Goal: Task Accomplishment & Management: Use online tool/utility

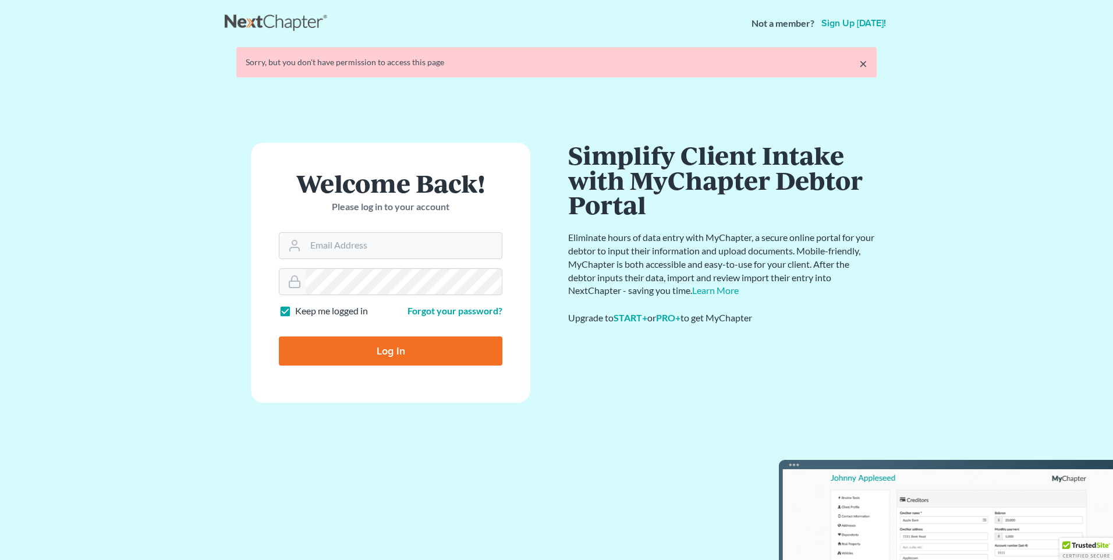
type input "[PERSON_NAME][EMAIL_ADDRESS][DOMAIN_NAME]"
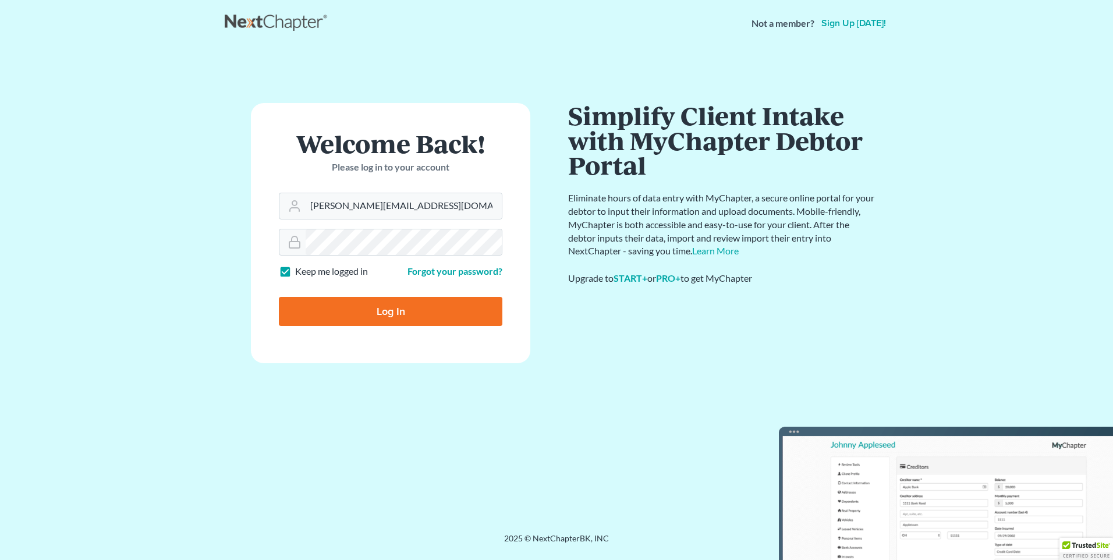
click at [340, 239] on form "Welcome Back! Please log in to your account Email Address [PERSON_NAME][EMAIL_A…" at bounding box center [390, 233] width 279 height 260
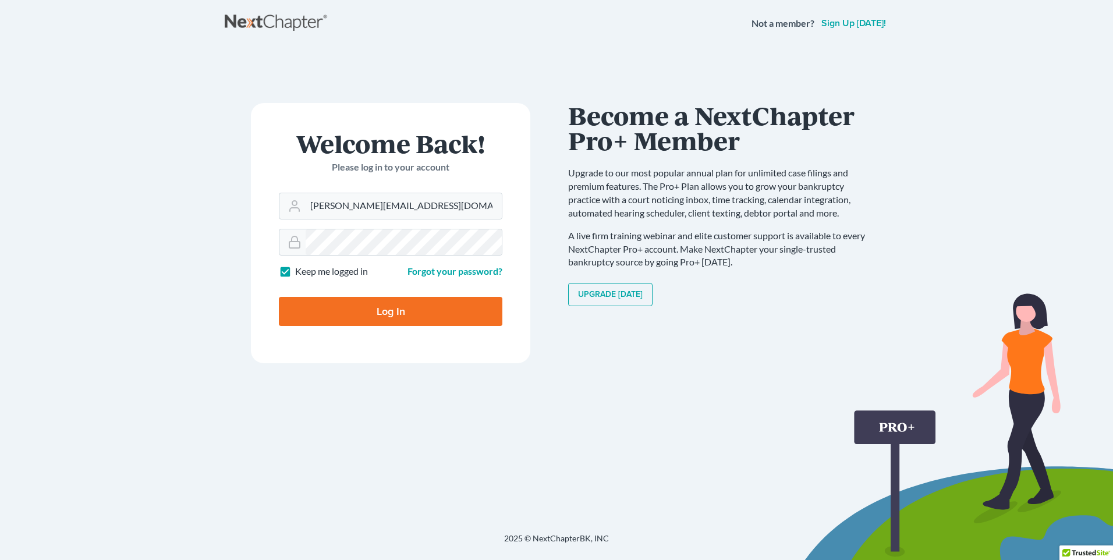
click at [351, 311] on input "Log In" at bounding box center [390, 311] width 223 height 29
type input "Thinking..."
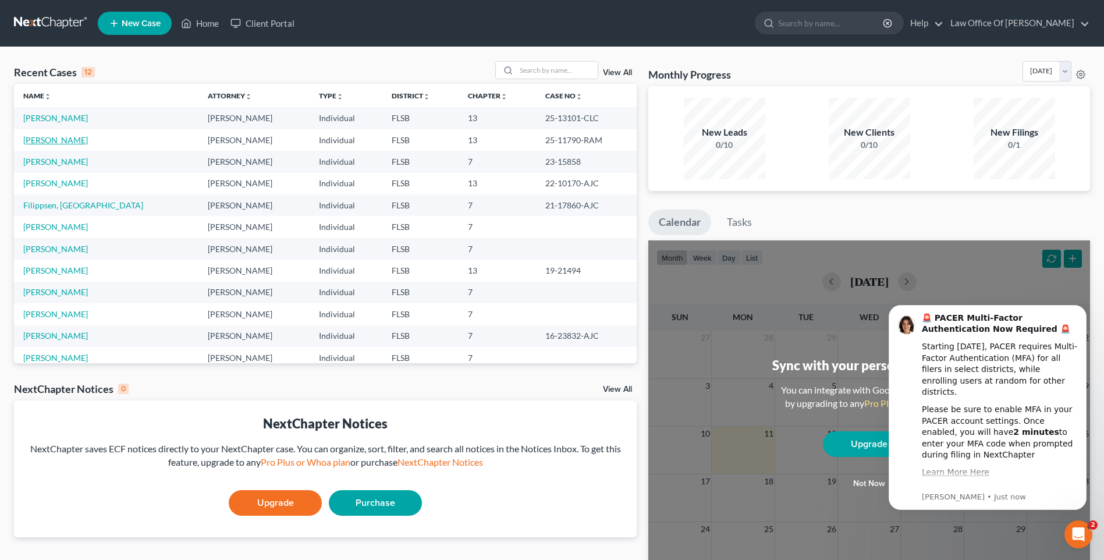
click at [58, 143] on link "[PERSON_NAME]" at bounding box center [55, 140] width 65 height 10
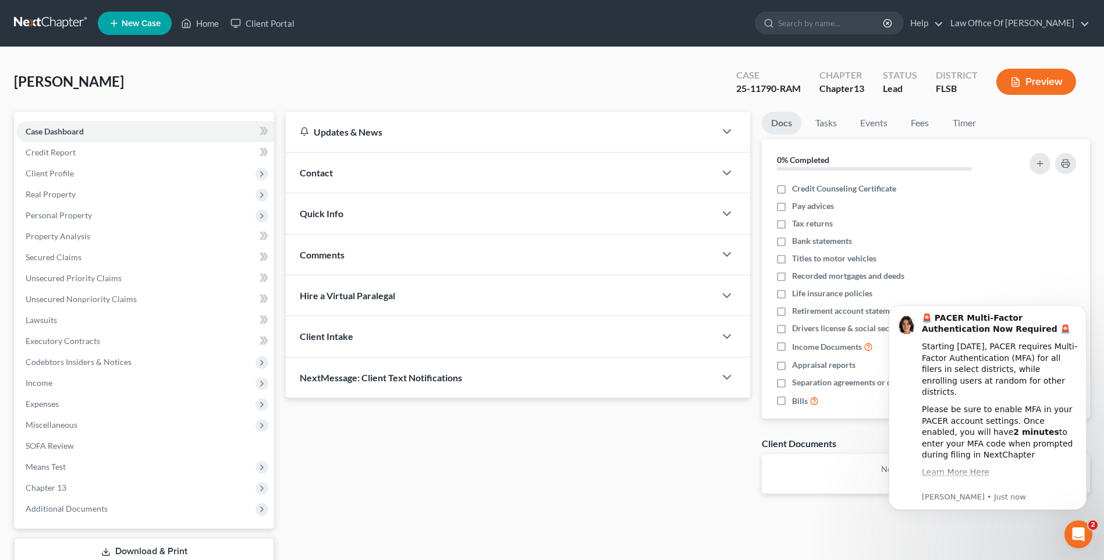
click at [355, 482] on div "Updates & News × District Notes Take a look at NextChapter's District Notes to …" at bounding box center [518, 312] width 476 height 400
click at [64, 176] on span "Client Profile" at bounding box center [50, 173] width 48 height 10
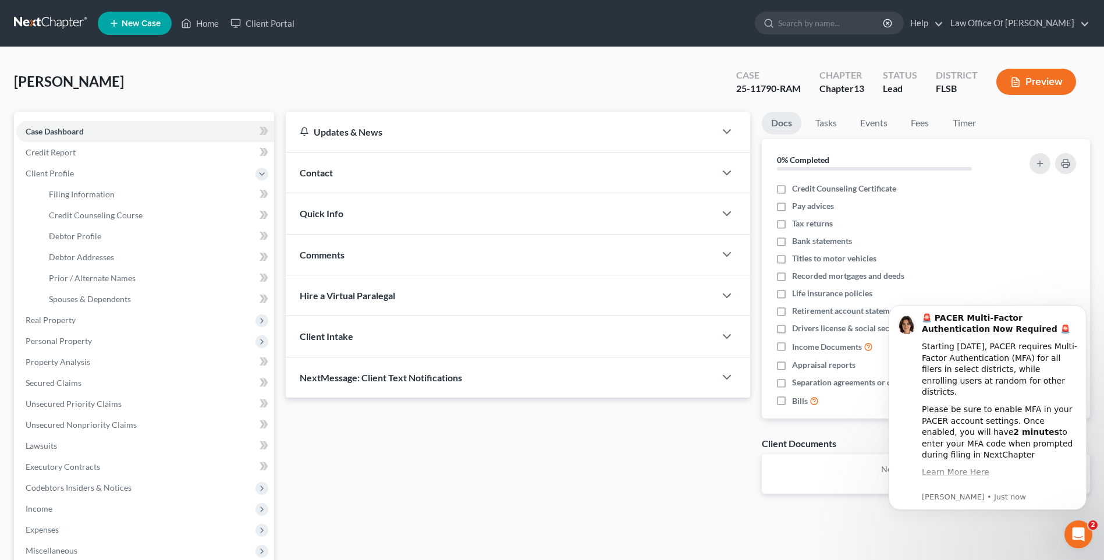
click at [1073, 539] on icon "Open Intercom Messenger" at bounding box center [1078, 534] width 19 height 19
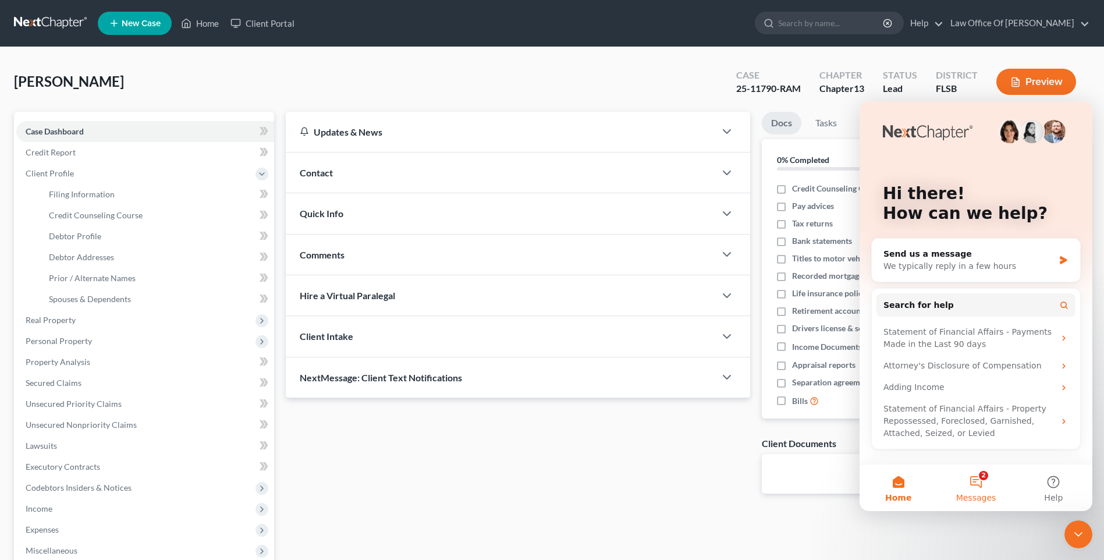
click at [992, 486] on button "2 Messages" at bounding box center [975, 487] width 77 height 47
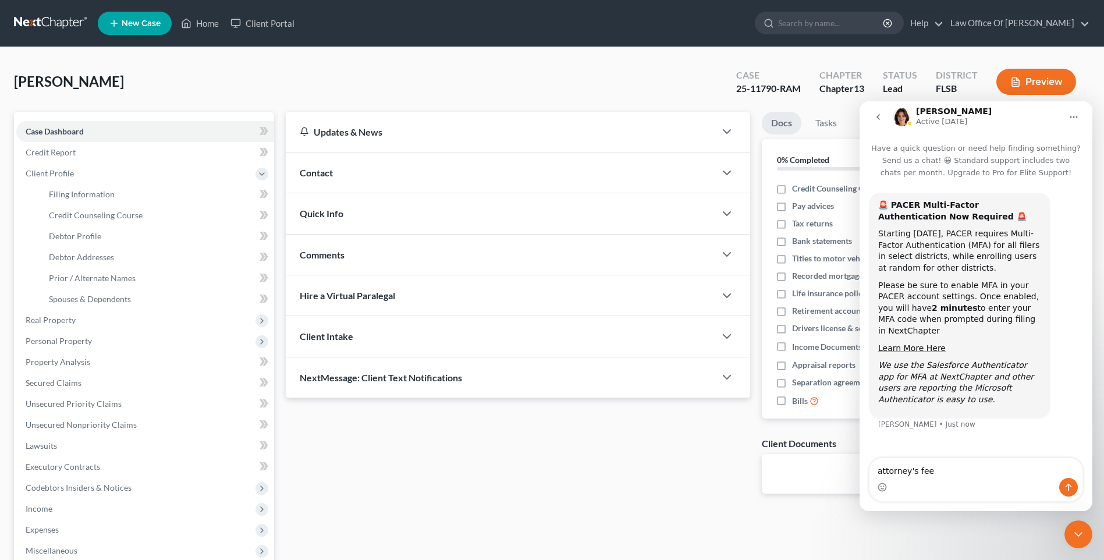
type textarea "attorney's fees"
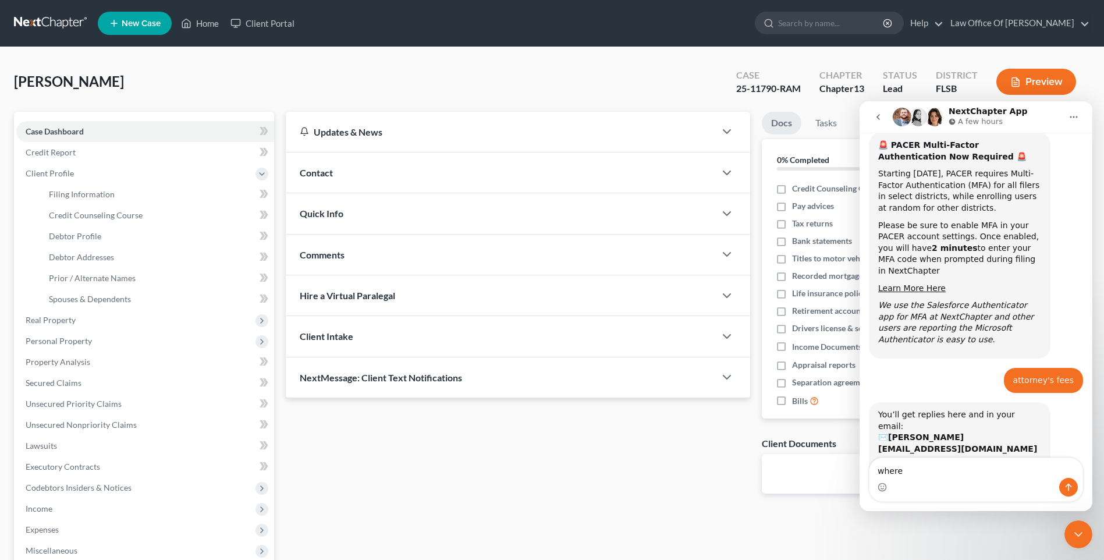
scroll to position [115, 0]
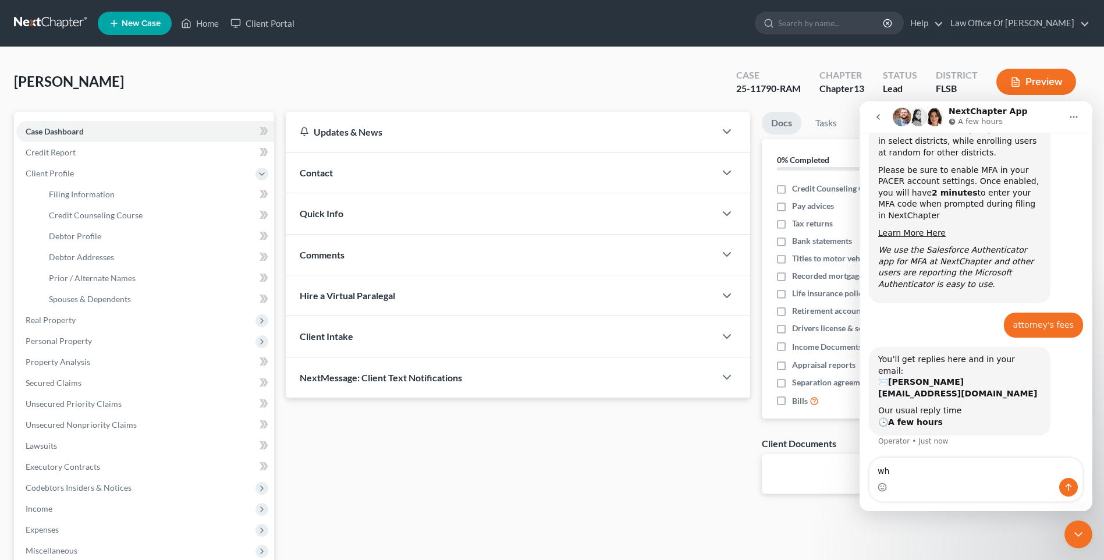
type textarea "w"
type textarea "sorry meant to search didn't mean to write in this window"
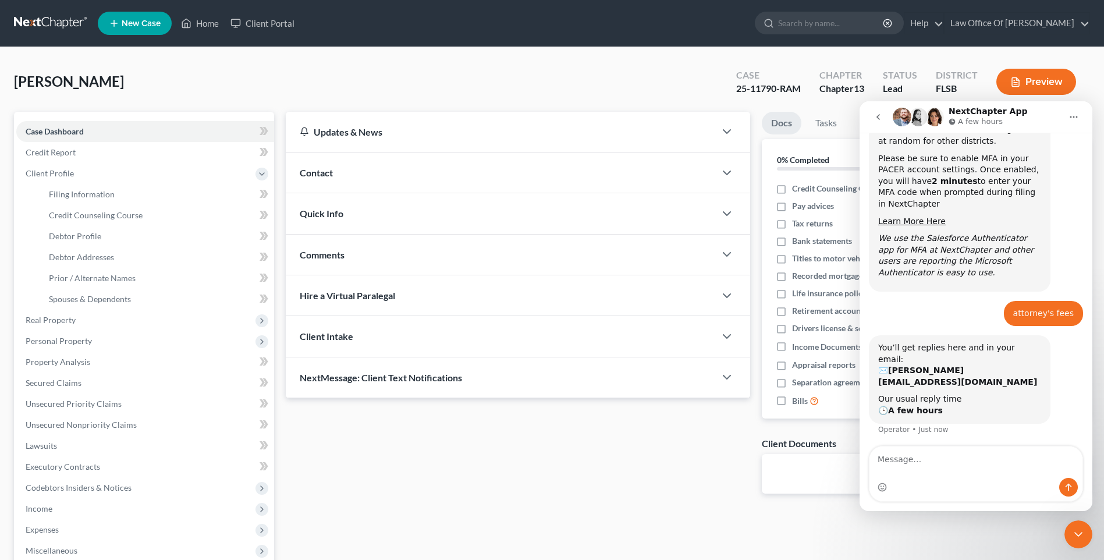
scroll to position [161, 0]
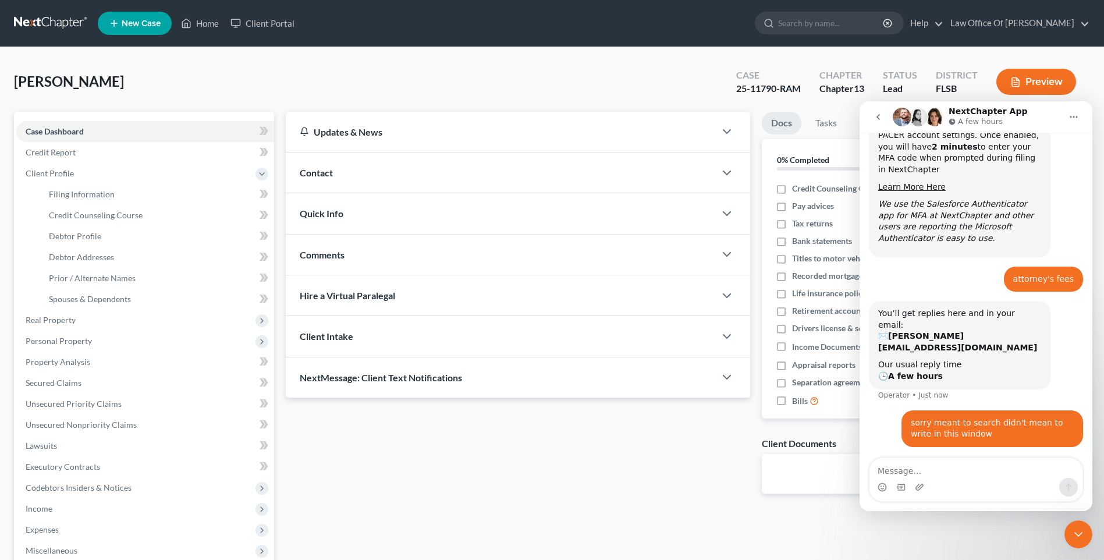
click at [1069, 540] on div "Close Intercom Messenger" at bounding box center [1079, 534] width 28 height 28
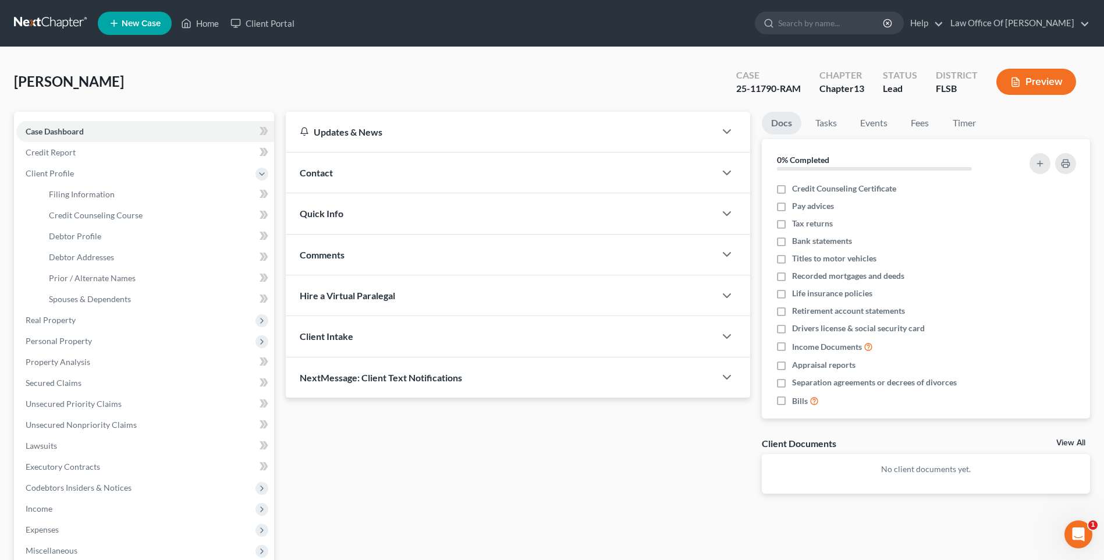
click at [1088, 527] on div "Open Intercom Messenger" at bounding box center [1078, 534] width 38 height 38
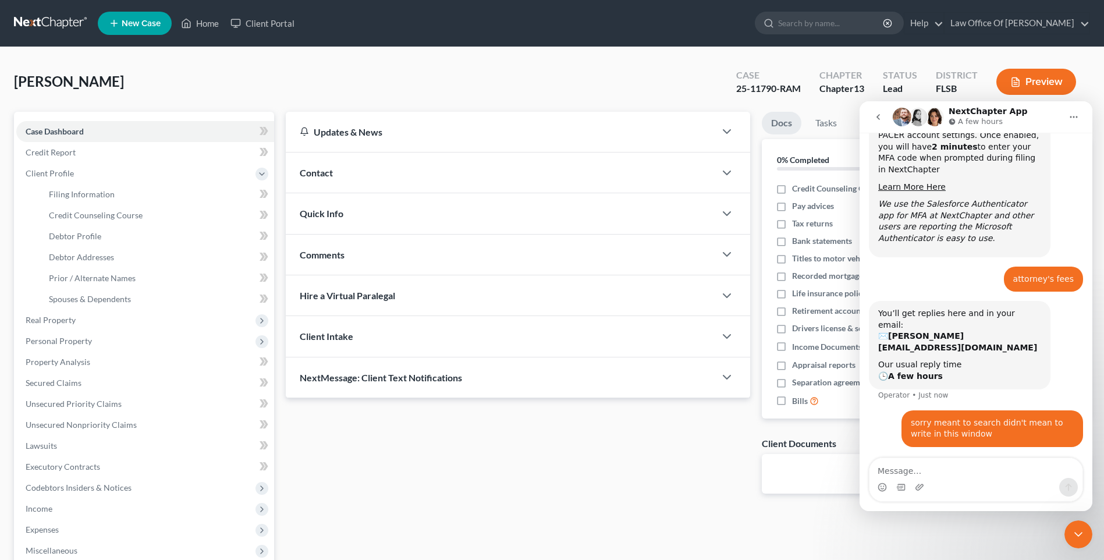
click at [686, 492] on div "Updates & News × District Notes Take a look at NextChapter's District Notes to …" at bounding box center [518, 312] width 476 height 400
click at [688, 476] on div "Updates & News × District Notes Take a look at NextChapter's District Notes to …" at bounding box center [518, 312] width 476 height 400
click at [1076, 117] on icon "Home" at bounding box center [1073, 116] width 9 height 9
click at [624, 509] on div "Updates & News × District Notes Take a look at NextChapter's District Notes to …" at bounding box center [518, 312] width 476 height 400
click at [878, 118] on icon "go back" at bounding box center [878, 117] width 3 height 6
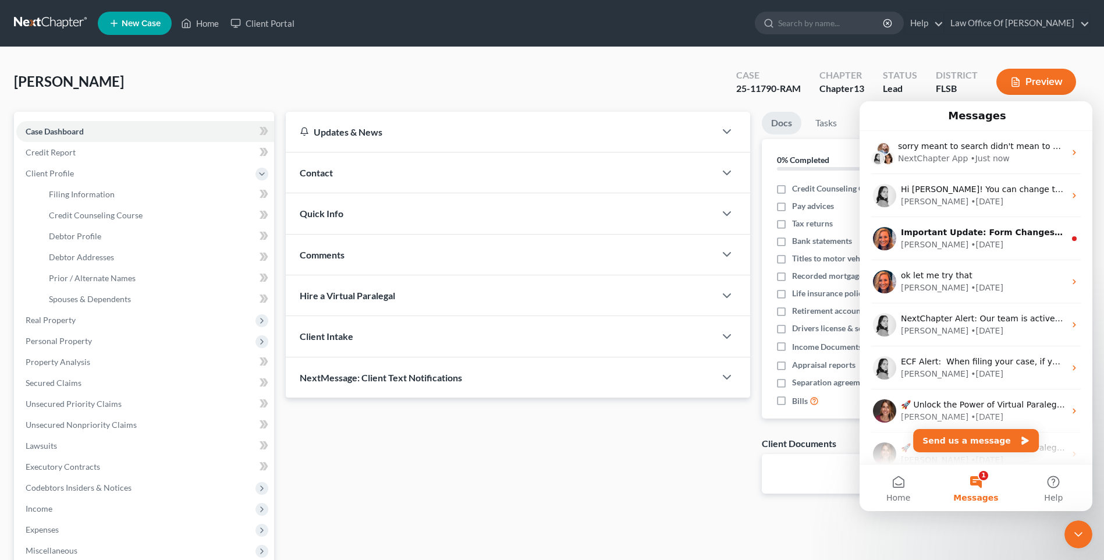
scroll to position [0, 0]
click at [898, 494] on span "Home" at bounding box center [898, 498] width 24 height 8
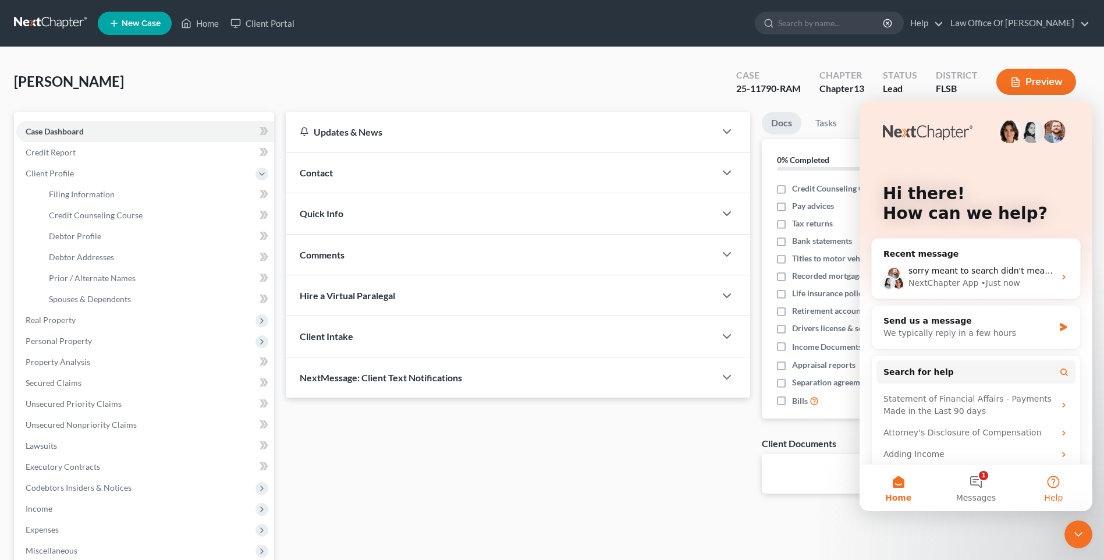
click at [1050, 477] on button "Help" at bounding box center [1053, 487] width 77 height 47
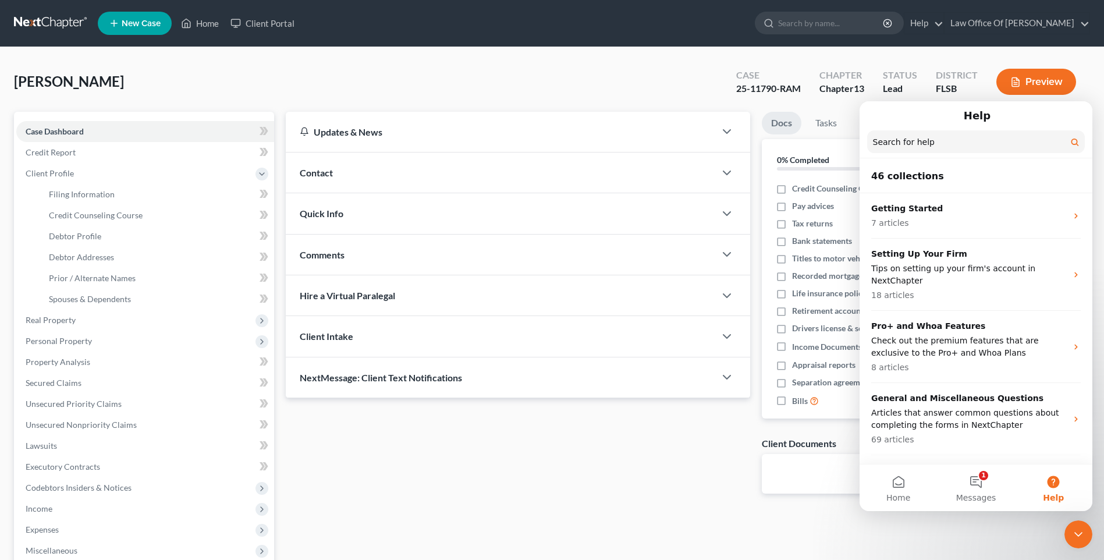
click at [942, 139] on input "Search for help" at bounding box center [976, 141] width 218 height 23
type input "attorney's fees"
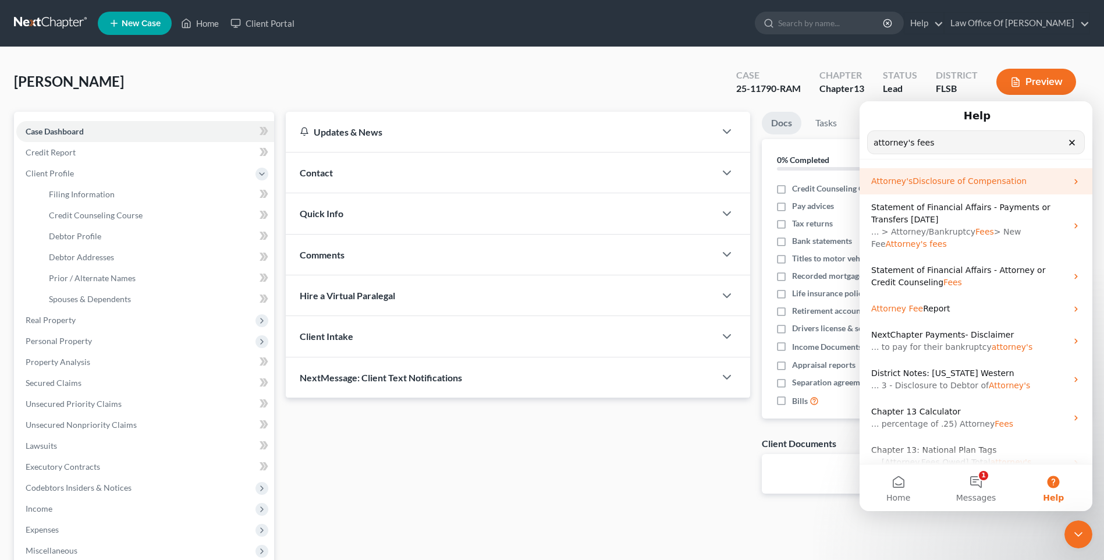
click at [917, 187] on div "Attorney's Disclosure of Compensation" at bounding box center [976, 181] width 233 height 26
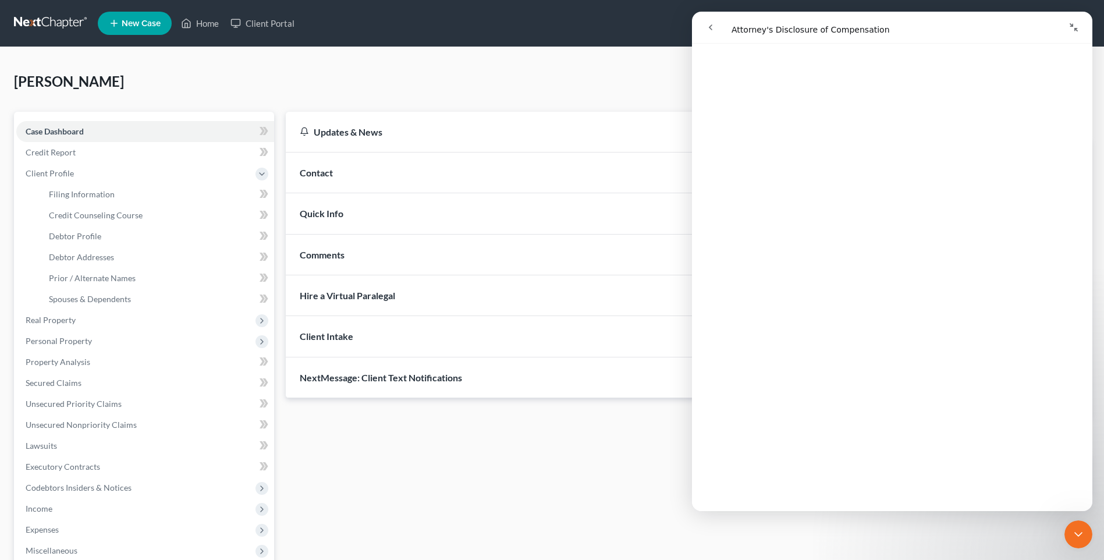
scroll to position [591, 0]
click at [102, 179] on span "Client Profile" at bounding box center [145, 173] width 258 height 21
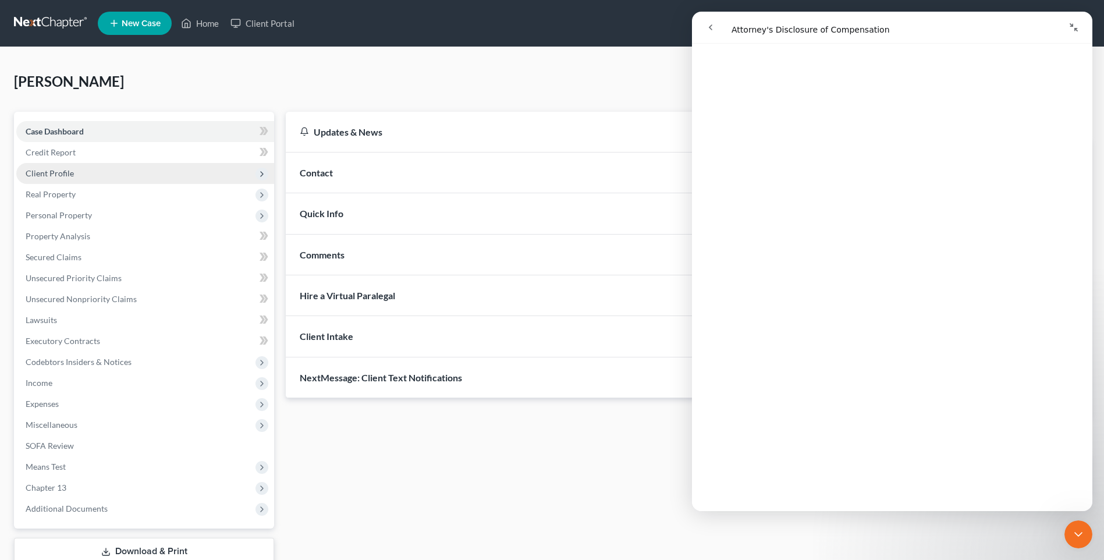
click at [102, 179] on span "Client Profile" at bounding box center [145, 173] width 258 height 21
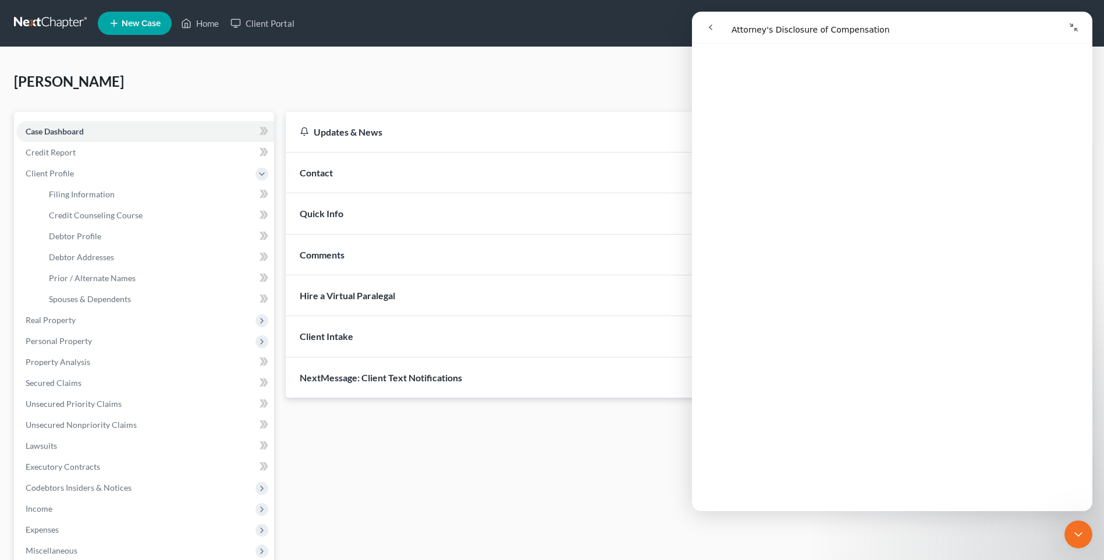
click at [464, 427] on div "Updates & News × District Notes Take a look at NextChapter's District Notes to …" at bounding box center [518, 312] width 476 height 400
click at [712, 29] on icon "go back" at bounding box center [710, 27] width 3 height 6
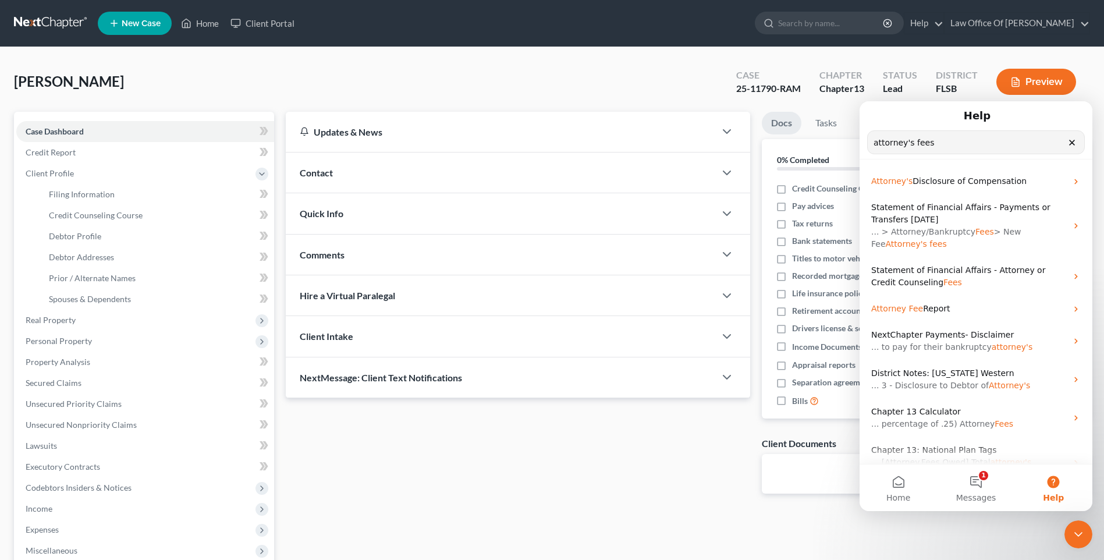
click at [1073, 146] on icon "Clear" at bounding box center [1071, 142] width 9 height 9
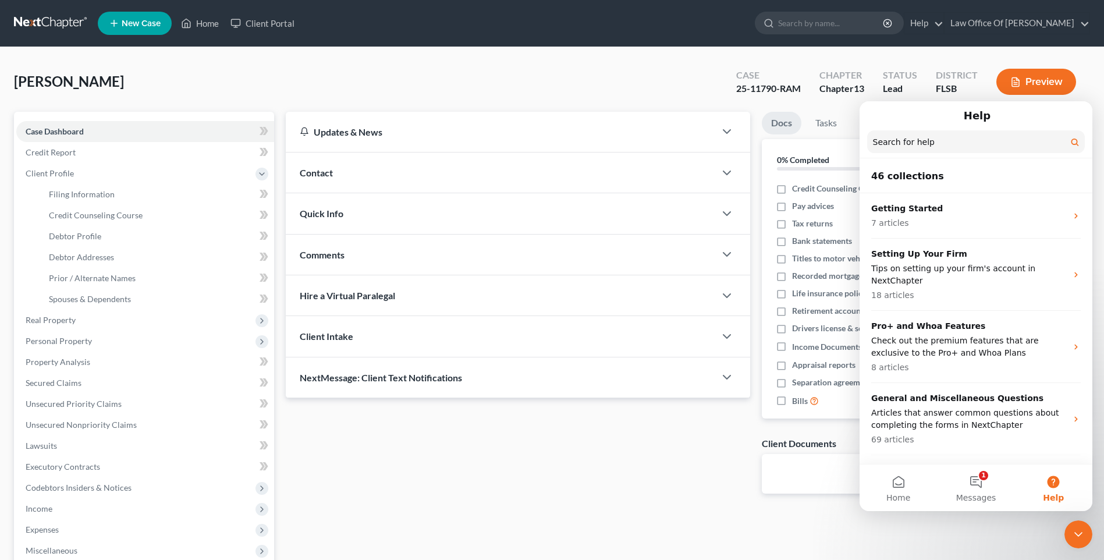
click at [525, 89] on div "Scott, John Michael Upgraded Case 25-11790-RAM Chapter Chapter 13 Status Lead D…" at bounding box center [552, 86] width 1076 height 51
click at [1080, 535] on icon "Close Intercom Messenger" at bounding box center [1079, 534] width 14 height 14
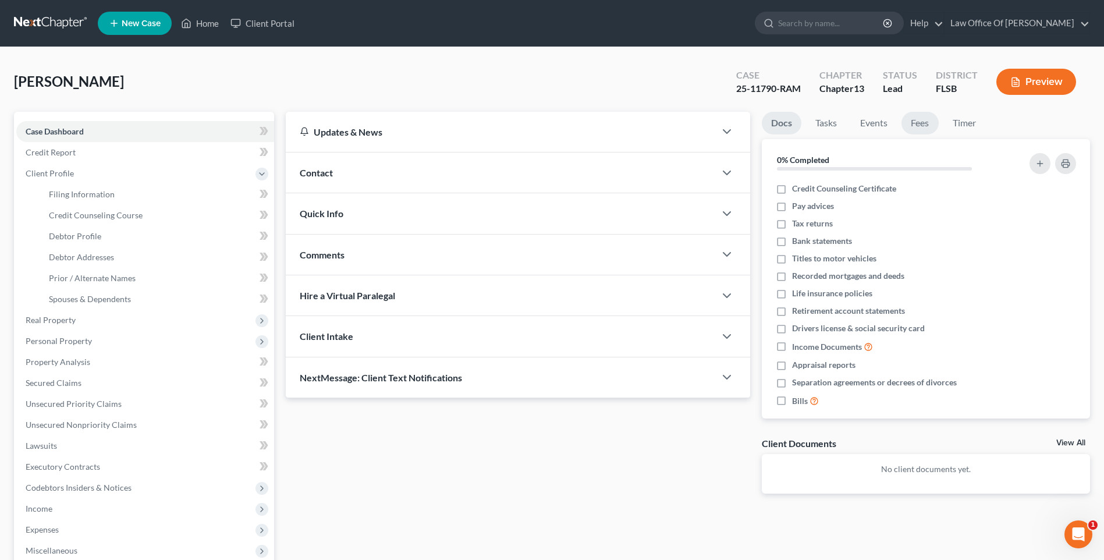
click at [925, 129] on link "Fees" at bounding box center [920, 123] width 37 height 23
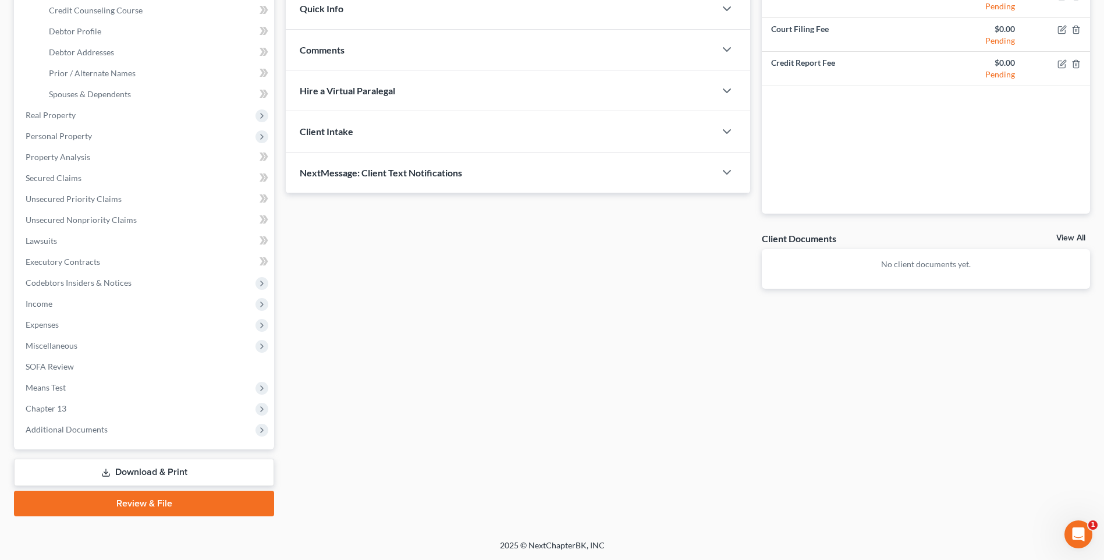
scroll to position [205, 0]
click at [106, 370] on link "SOFA Review" at bounding box center [145, 366] width 258 height 21
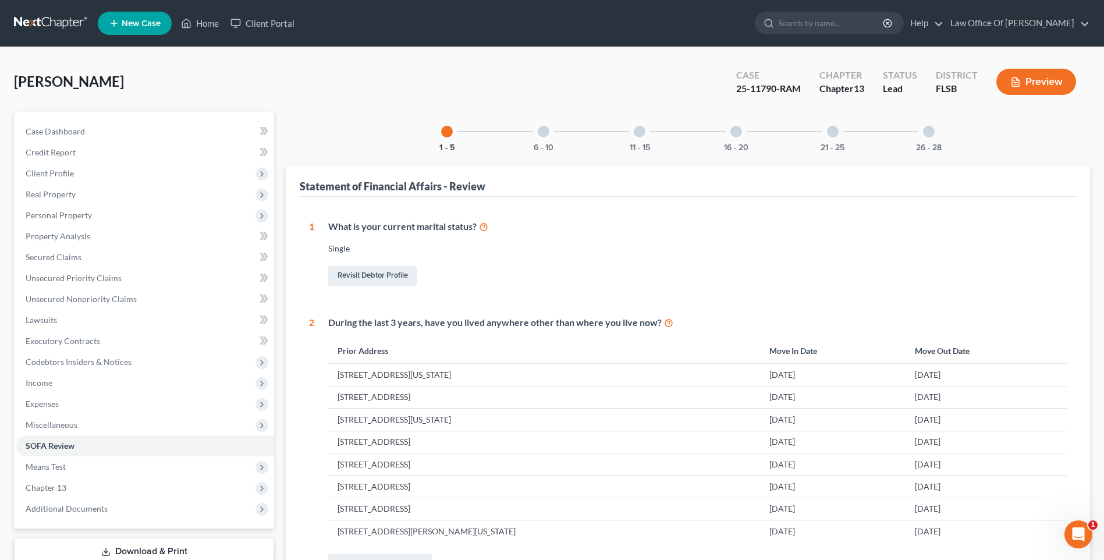
click at [642, 135] on div at bounding box center [640, 132] width 12 height 12
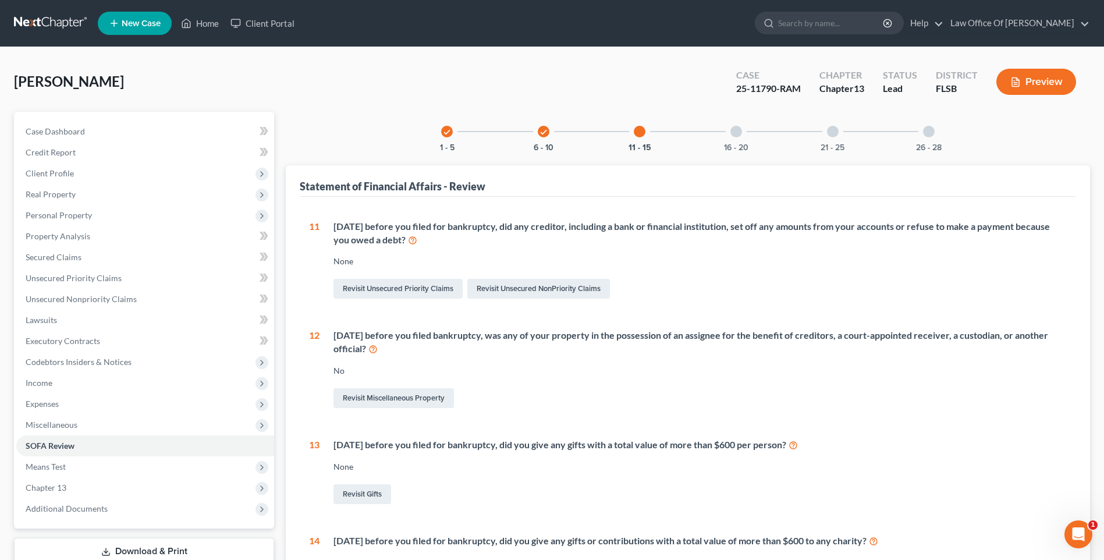
click at [692, 124] on div "check 1 - 5 check 6 - 10 11 - 15 16 - 20 21 - 25 26 - 28" at bounding box center [687, 132] width 521 height 40
click at [545, 132] on icon "check" at bounding box center [544, 132] width 8 height 8
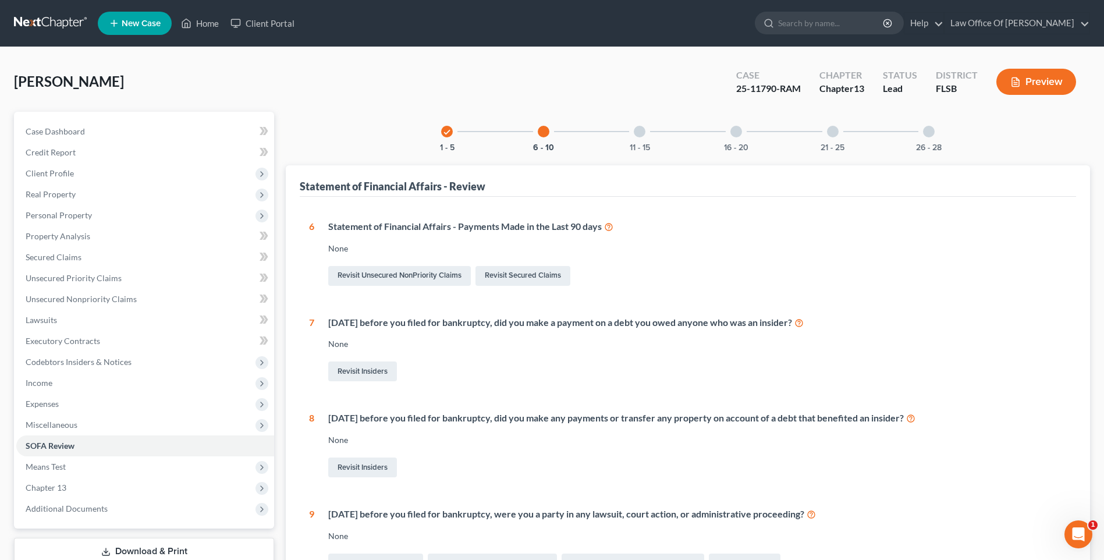
click at [637, 130] on div at bounding box center [640, 132] width 12 height 12
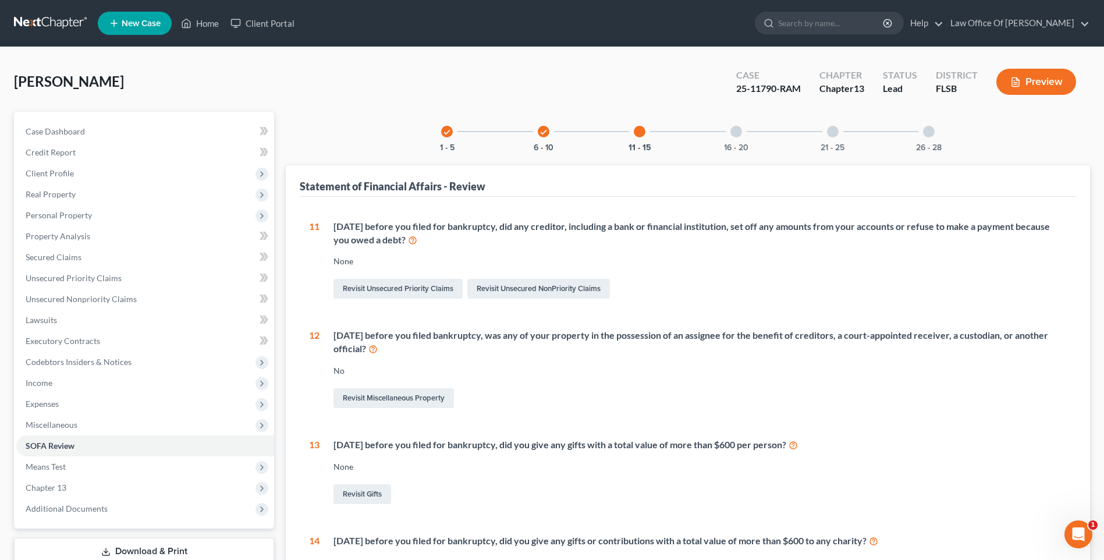
click at [730, 134] on div "16 - 20" at bounding box center [736, 132] width 40 height 40
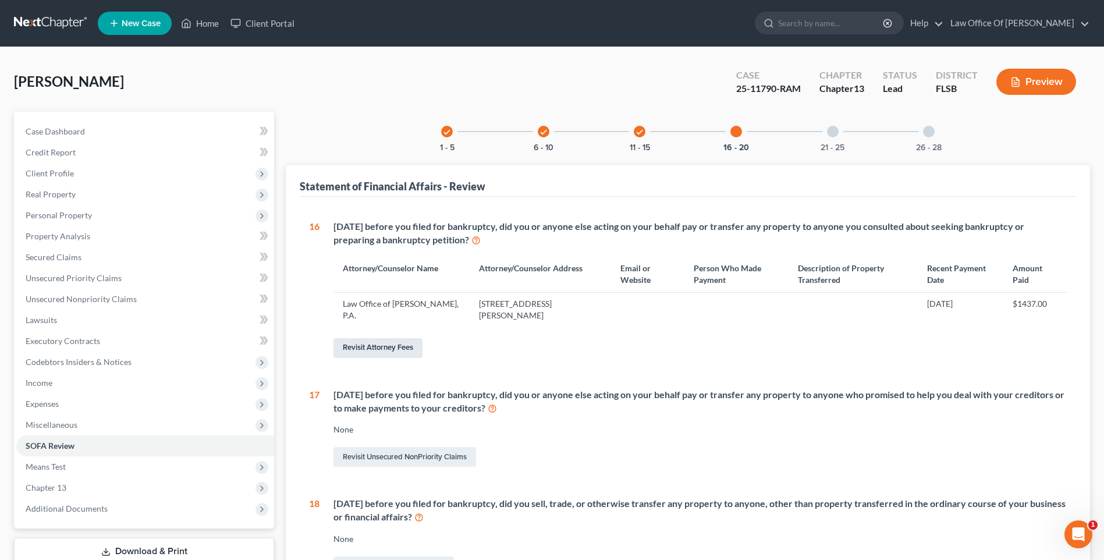
click at [399, 349] on link "Revisit Attorney Fees" at bounding box center [378, 348] width 89 height 20
select select "0"
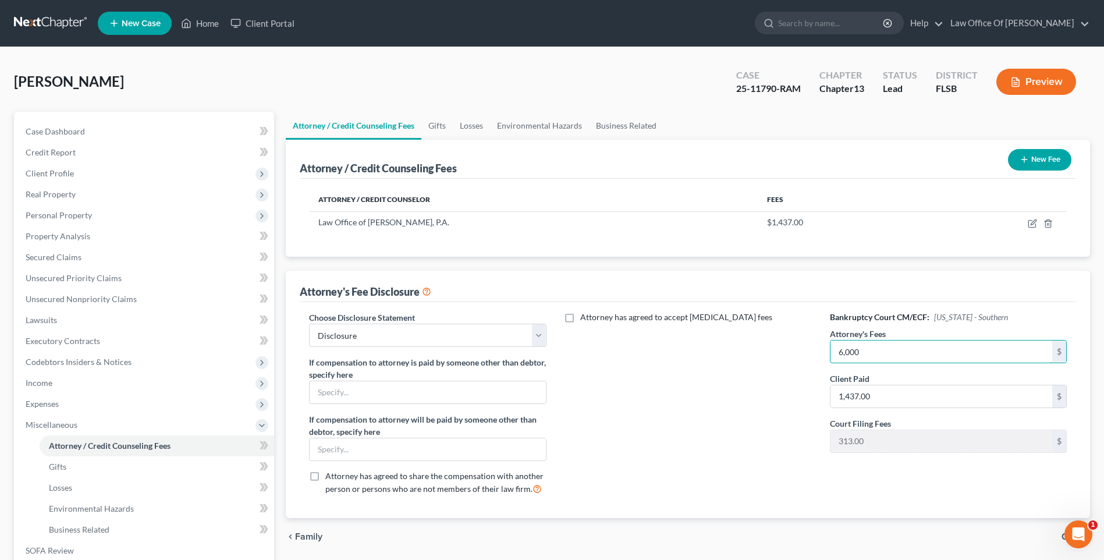
scroll to position [185, 0]
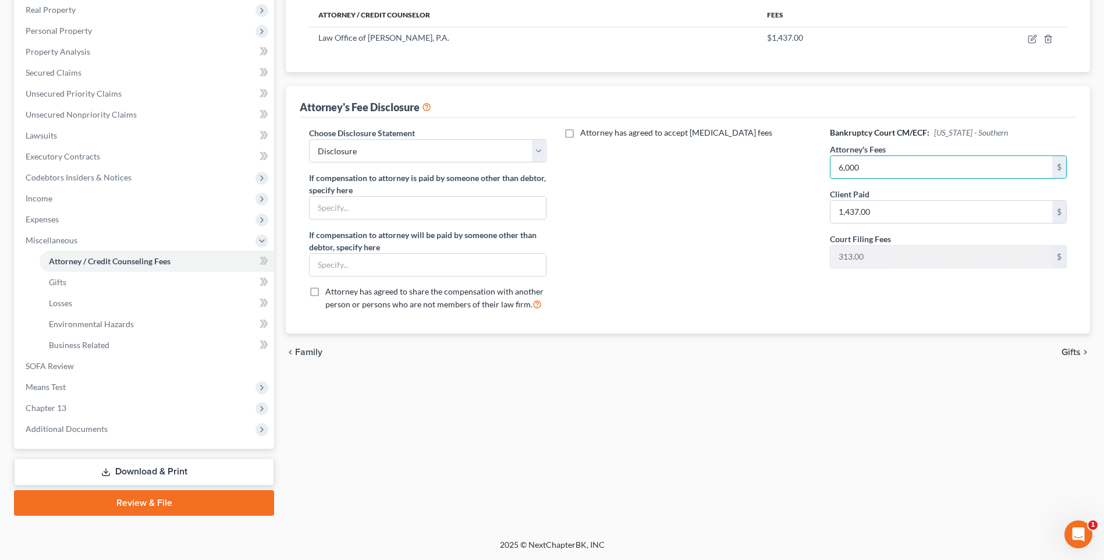
type input "6,000"
click at [600, 442] on div "Attorney / Credit Counseling Fees Gifts Losses Environmental Hazards Business R…" at bounding box center [688, 221] width 816 height 588
click at [151, 413] on span "Chapter 13" at bounding box center [145, 408] width 258 height 21
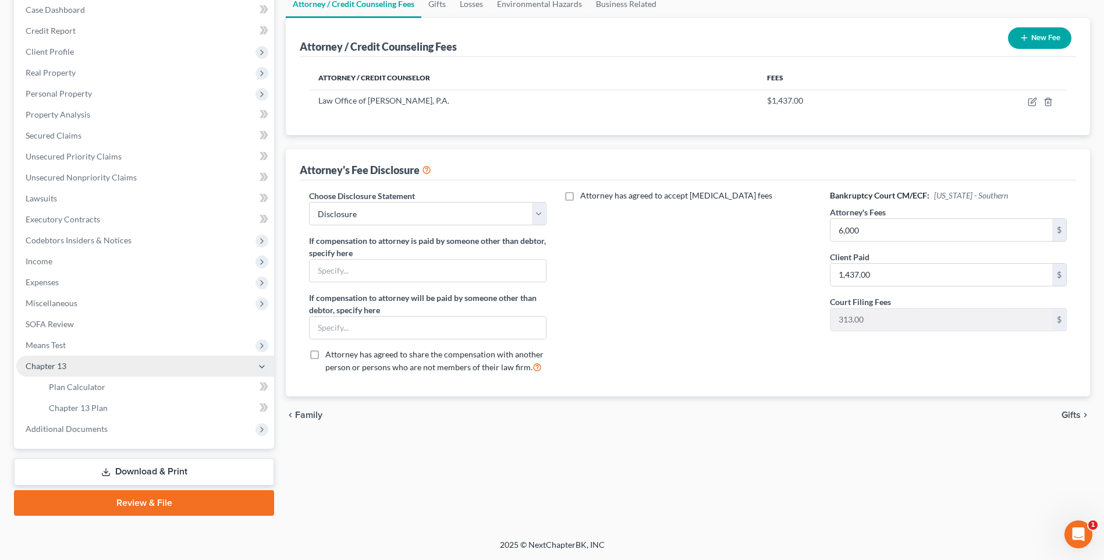
scroll to position [122, 0]
click at [157, 474] on link "Download & Print" at bounding box center [144, 471] width 260 height 27
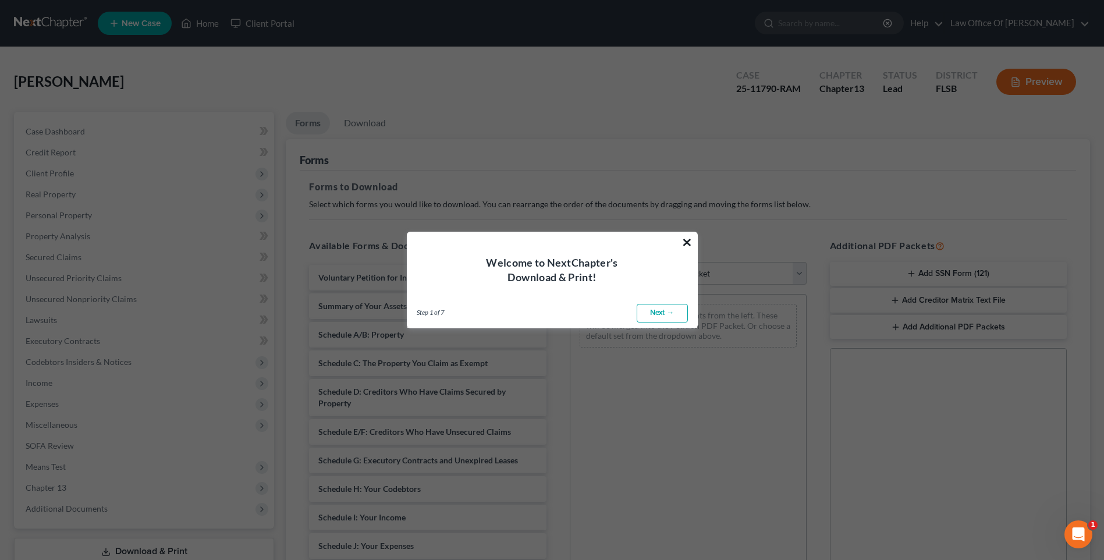
click at [690, 237] on button "×" at bounding box center [687, 242] width 11 height 19
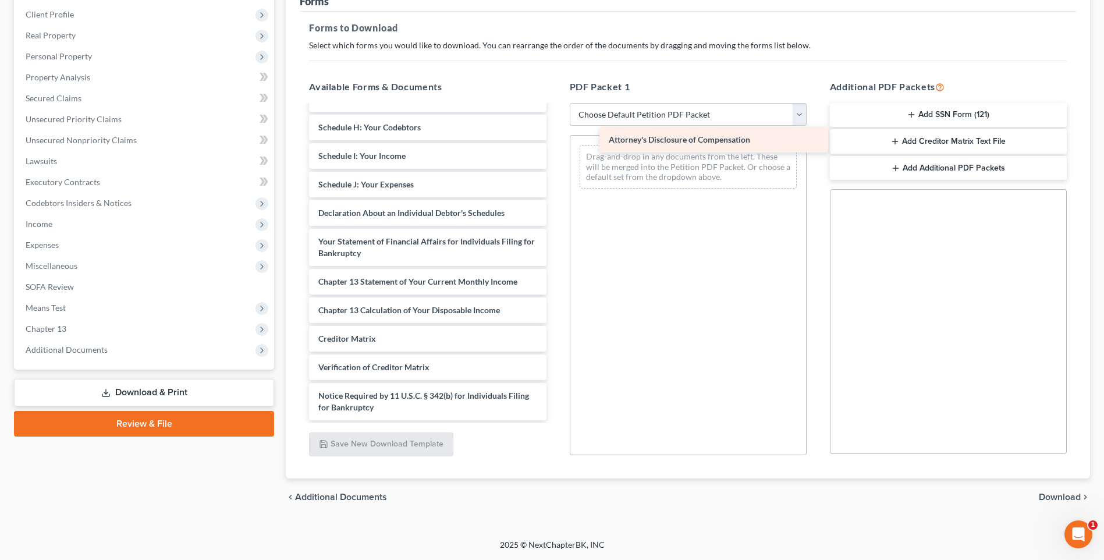
scroll to position [203, 0]
drag, startPoint x: 411, startPoint y: 410, endPoint x: 686, endPoint y: 185, distance: 355.7
click at [555, 185] on div "Attorney's Disclosure of Compensation Voluntary Petition for Individuals Filing…" at bounding box center [428, 161] width 256 height 517
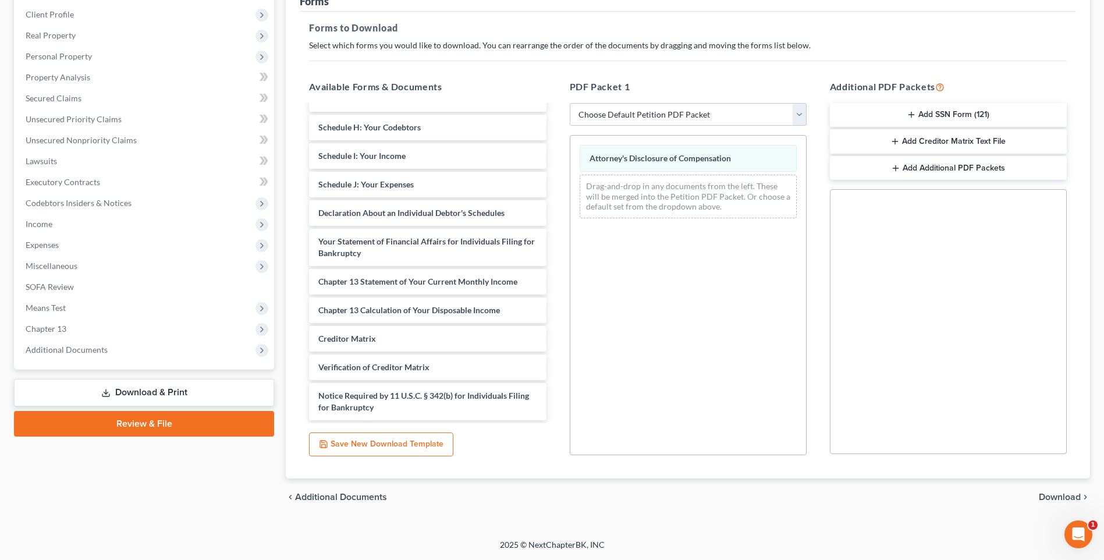
click at [1059, 495] on span "Download" at bounding box center [1060, 496] width 42 height 9
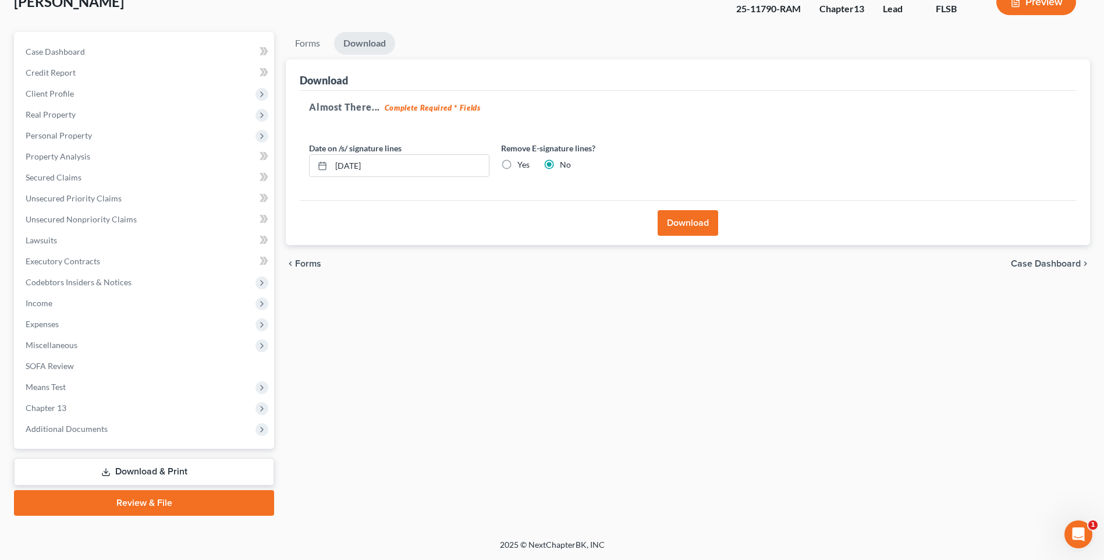
click at [676, 218] on button "Download" at bounding box center [688, 223] width 61 height 26
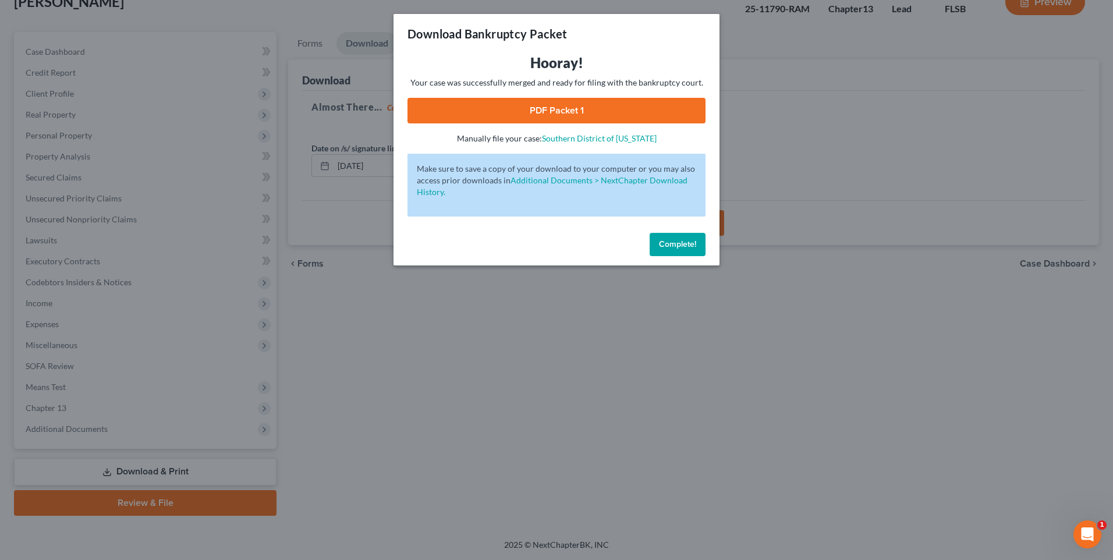
click at [536, 114] on link "PDF Packet 1" at bounding box center [556, 111] width 298 height 26
click at [805, 377] on div "Download Bankruptcy Packet Hooray! Your case was successfully merged and ready …" at bounding box center [556, 280] width 1113 height 560
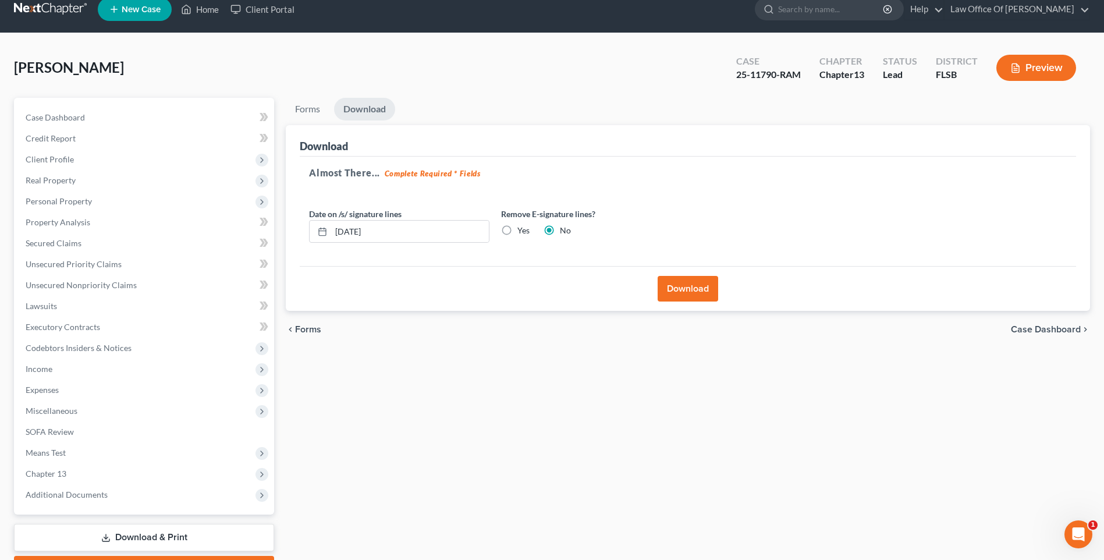
scroll to position [0, 0]
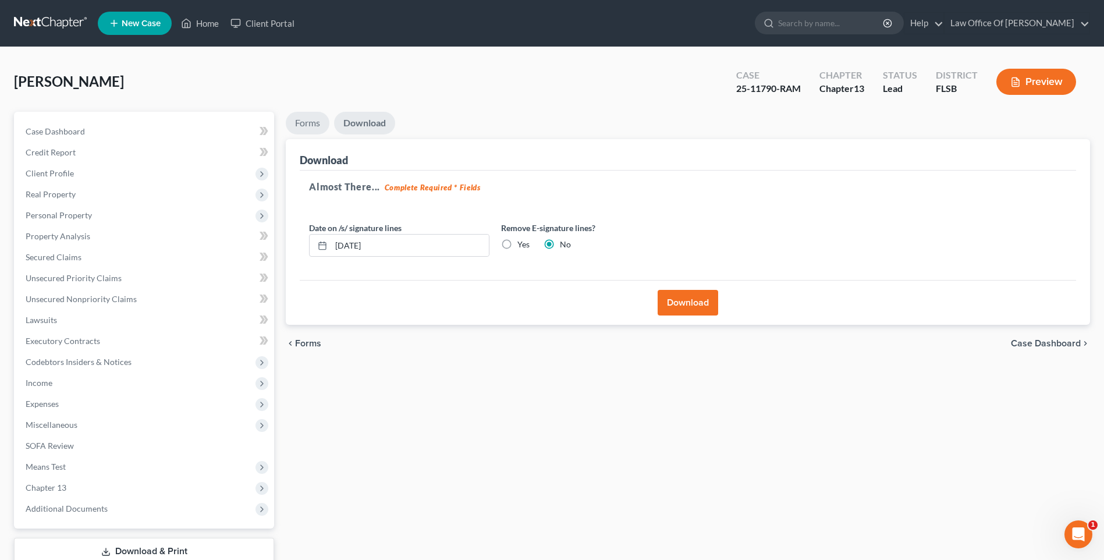
click at [312, 122] on link "Forms" at bounding box center [308, 123] width 44 height 23
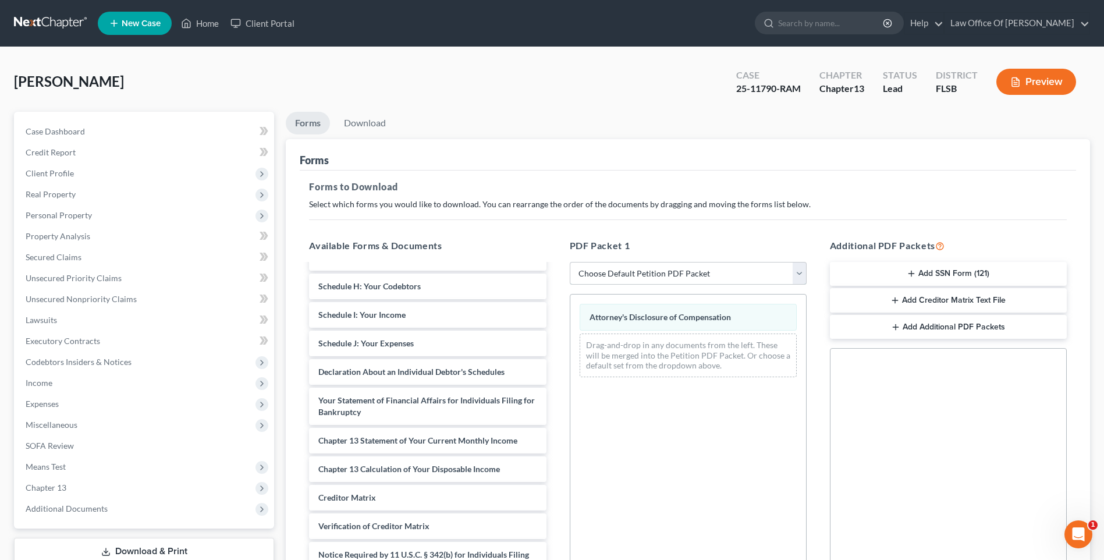
click at [651, 265] on select "Choose Default Petition PDF Packet Complete Bankruptcy Petition (all forms and …" at bounding box center [688, 273] width 237 height 23
select select "2"
click at [570, 262] on select "Choose Default Petition PDF Packet Complete Bankruptcy Petition (all forms and …" at bounding box center [688, 273] width 237 height 23
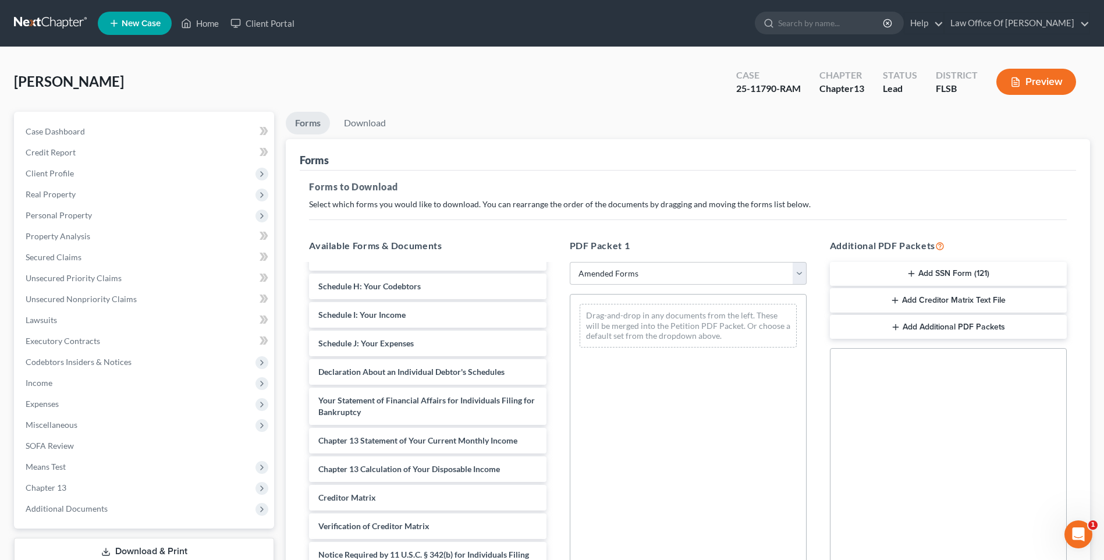
click at [1102, 502] on div "Scott, John Michael Upgraded Case 25-11790-RAM Chapter Chapter 13 Status Lead D…" at bounding box center [552, 372] width 1104 height 651
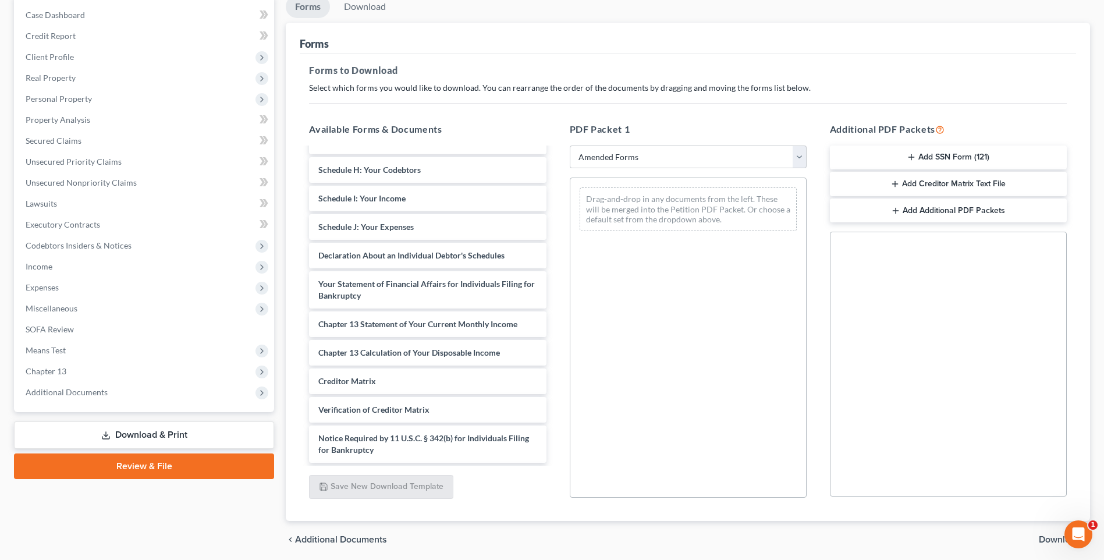
scroll to position [159, 0]
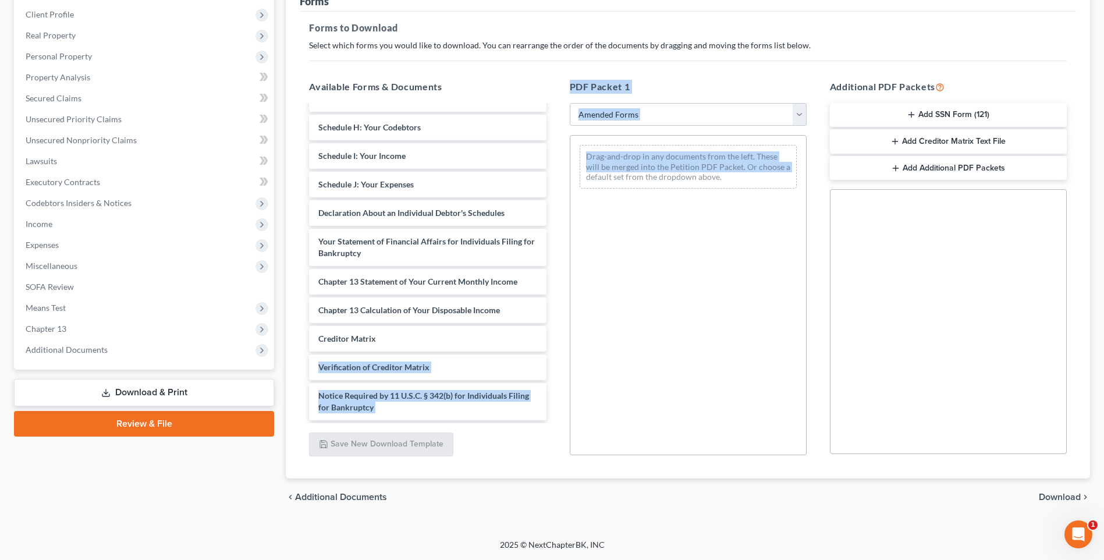
drag, startPoint x: 558, startPoint y: 304, endPoint x: 557, endPoint y: 343, distance: 38.4
click at [557, 343] on div "Available Forms & Documents Voluntary Petition for Individuals Filing for Bankr…" at bounding box center [687, 267] width 781 height 395
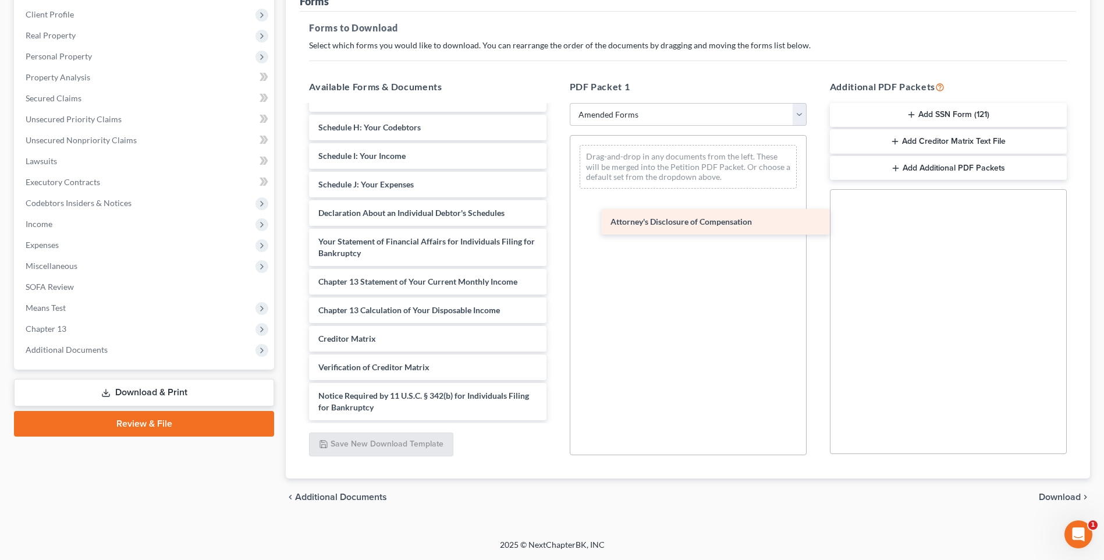
scroll to position [203, 0]
drag, startPoint x: 413, startPoint y: 408, endPoint x: 709, endPoint y: 187, distance: 369.2
click at [555, 187] on div "Attorney's Disclosure of Compensation Voluntary Petition for Individuals Filing…" at bounding box center [428, 161] width 256 height 517
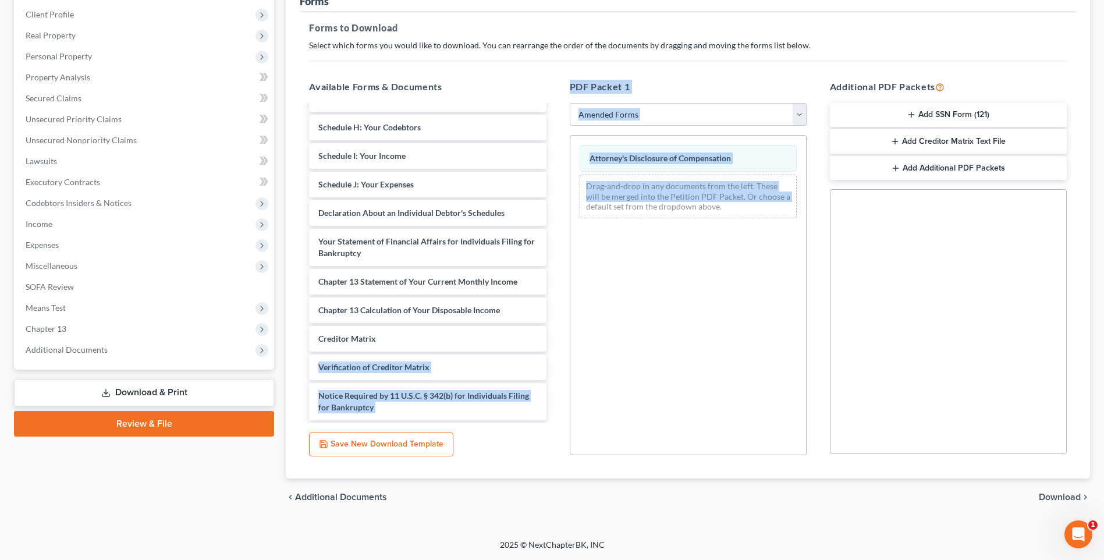
click at [1060, 495] on span "Download" at bounding box center [1060, 496] width 42 height 9
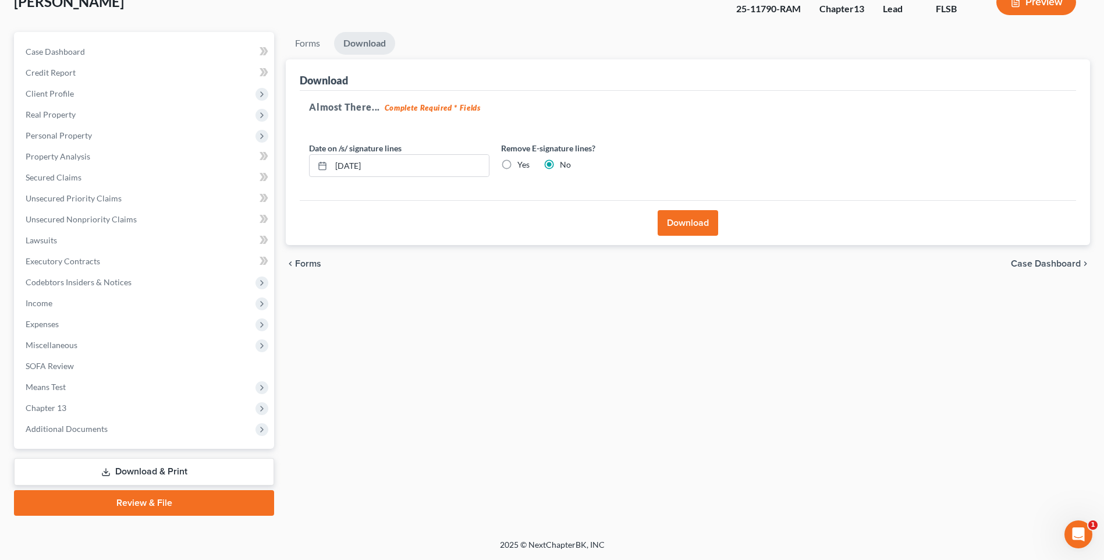
scroll to position [80, 0]
click at [669, 214] on button "Download" at bounding box center [688, 223] width 61 height 26
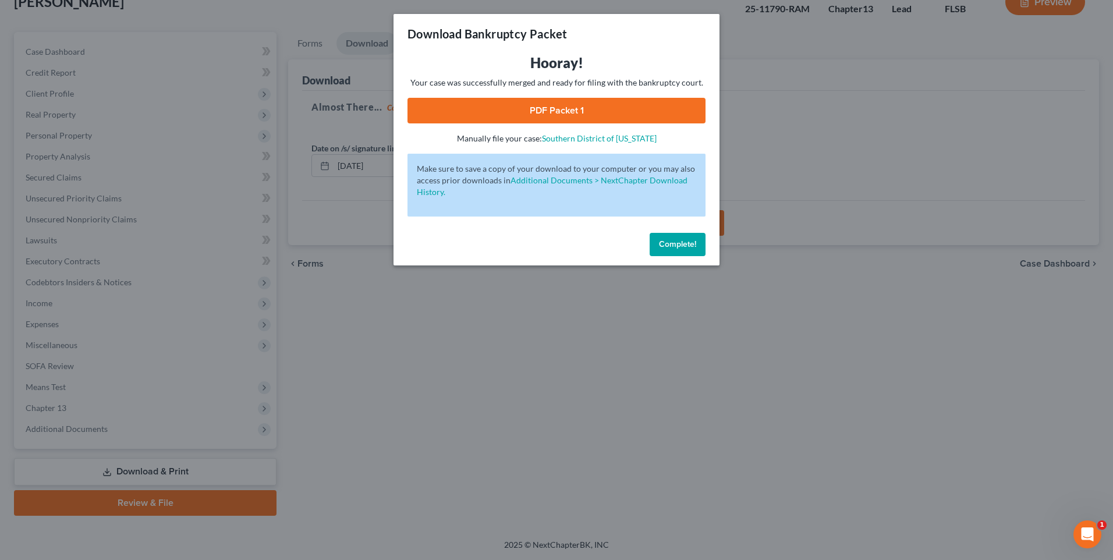
click at [621, 113] on link "PDF Packet 1" at bounding box center [556, 111] width 298 height 26
click at [689, 245] on span "Complete!" at bounding box center [677, 244] width 37 height 10
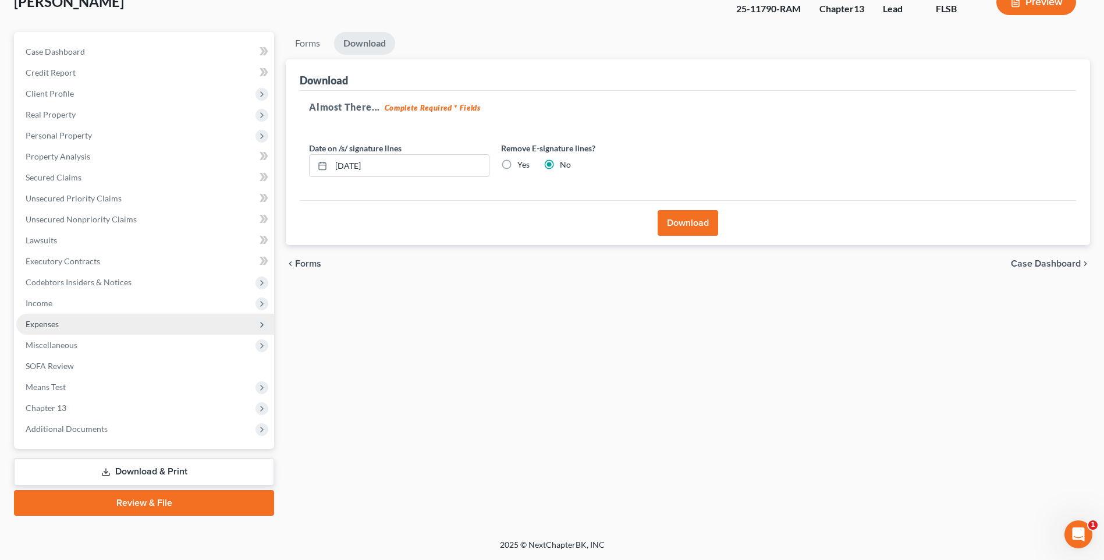
click at [113, 329] on span "Expenses" at bounding box center [145, 324] width 258 height 21
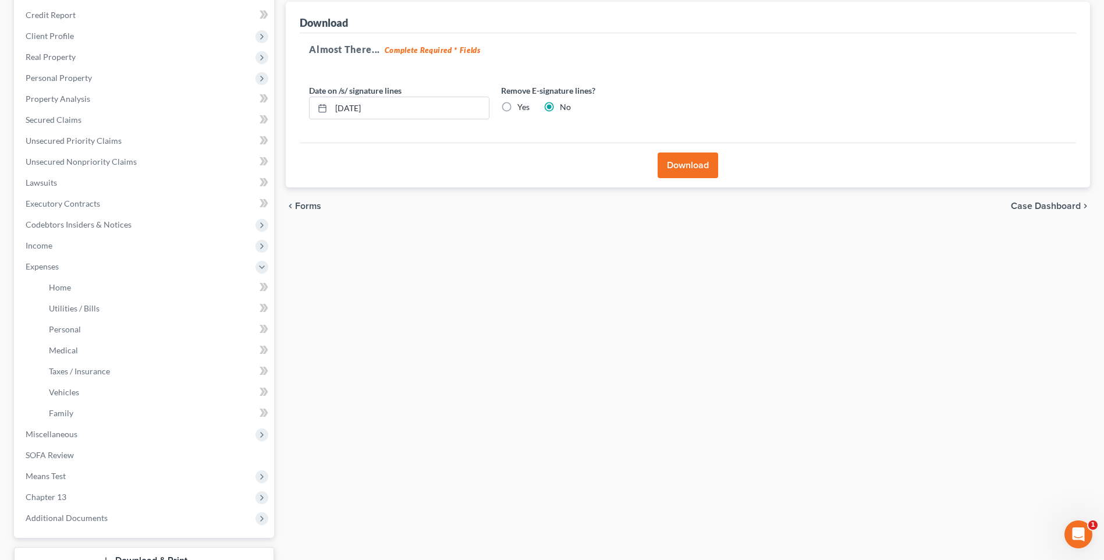
scroll to position [134, 0]
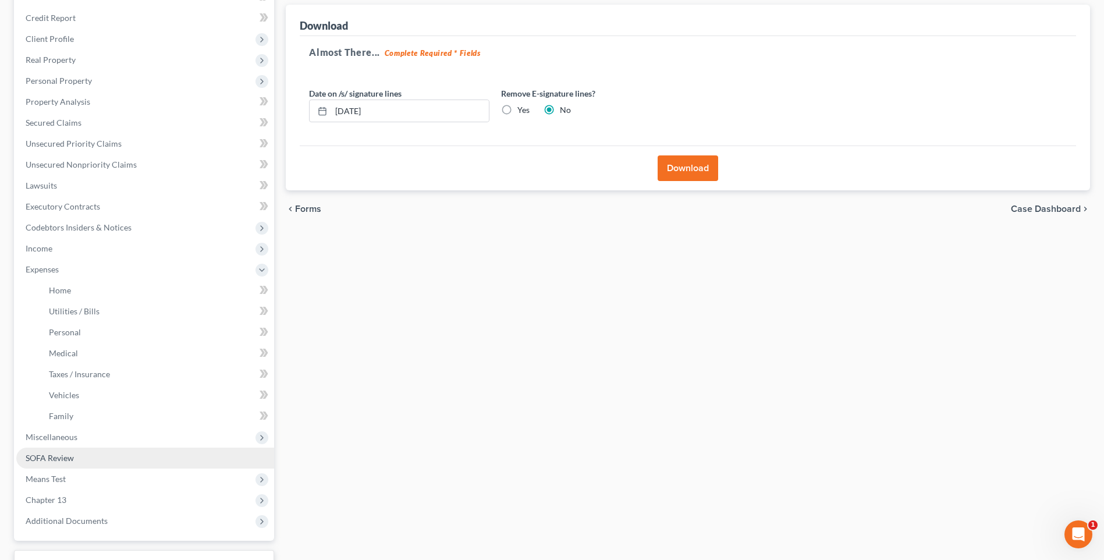
click at [148, 459] on link "SOFA Review" at bounding box center [145, 458] width 258 height 21
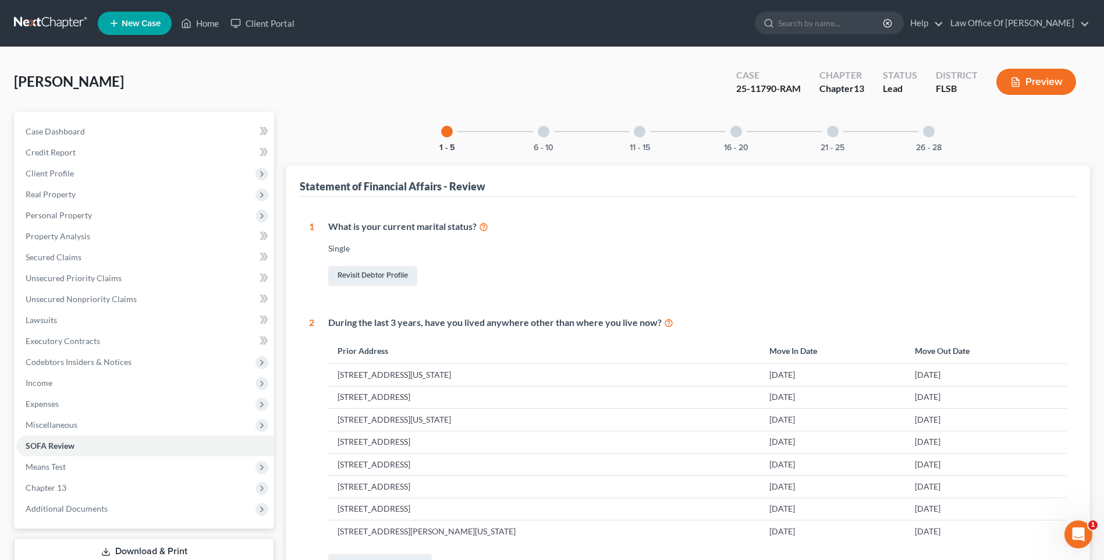
click at [645, 133] on div "11 - 15" at bounding box center [640, 132] width 40 height 40
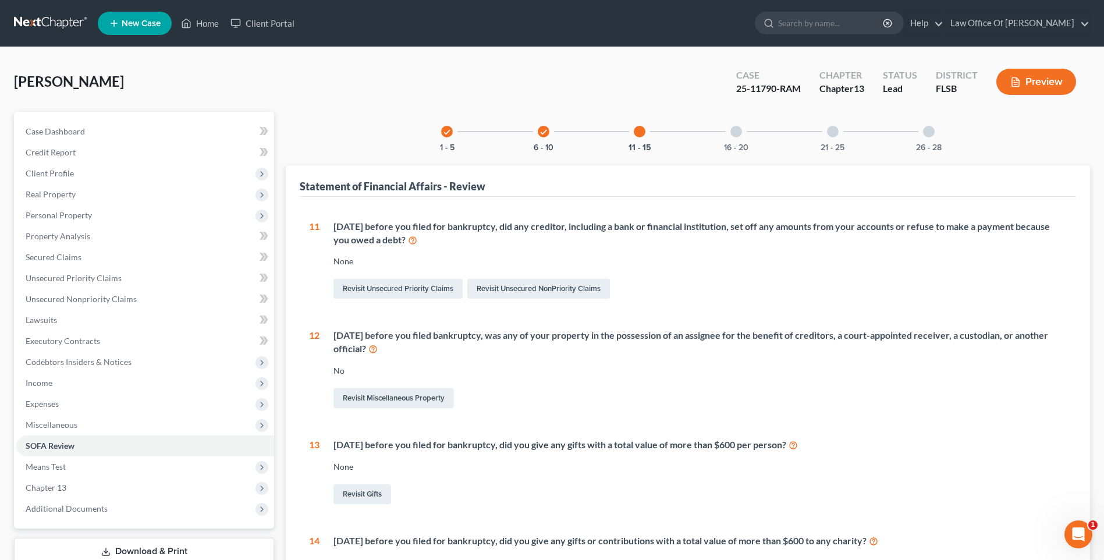
click at [742, 135] on div "16 - 20" at bounding box center [736, 132] width 40 height 40
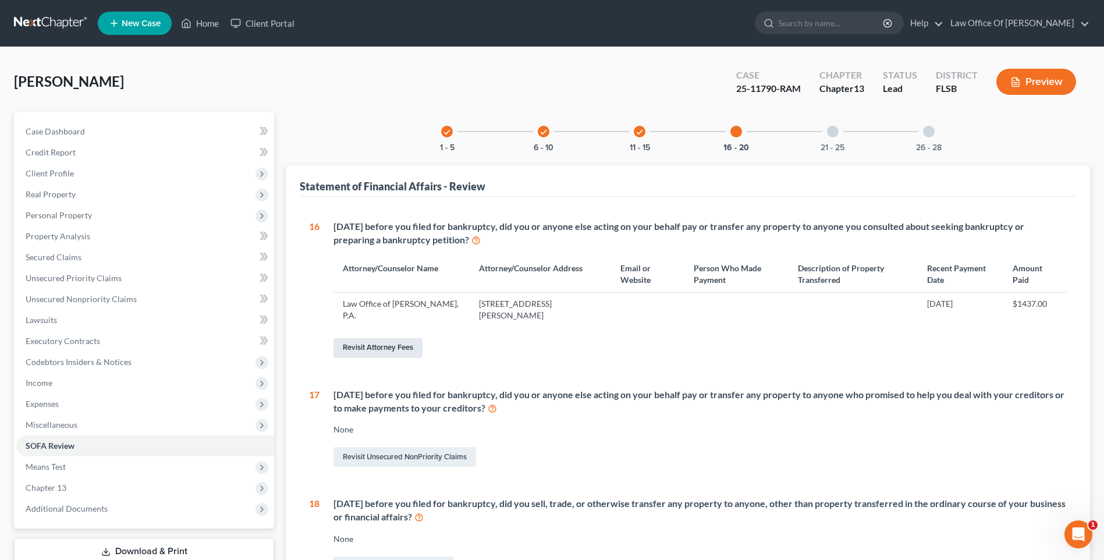
click at [405, 353] on link "Revisit Attorney Fees" at bounding box center [378, 348] width 89 height 20
select select "0"
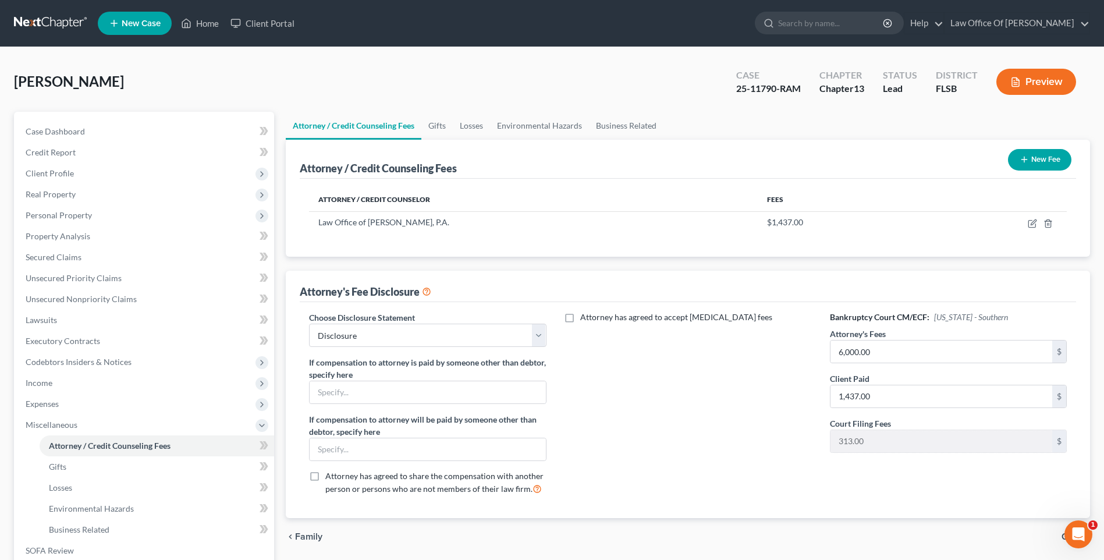
click at [580, 319] on label "Attorney has agreed to accept retainer fees" at bounding box center [676, 317] width 192 height 12
click at [585, 319] on input "Attorney has agreed to accept retainer fees" at bounding box center [589, 315] width 8 height 8
checkbox input "true"
click at [662, 344] on input "text" at bounding box center [681, 344] width 222 height 22
type input "1,437"
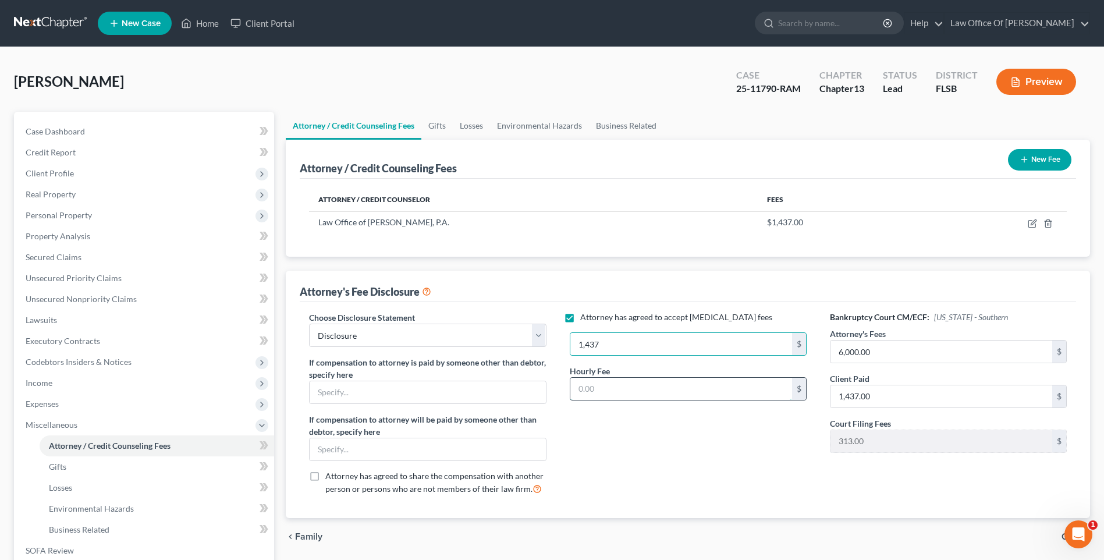
click at [672, 386] on input "text" at bounding box center [681, 389] width 222 height 22
type input "450"
click at [665, 456] on div "Attorney has agreed to accept retainer fees 1,437 $ Hourly Fee 450 $" at bounding box center [688, 407] width 260 height 193
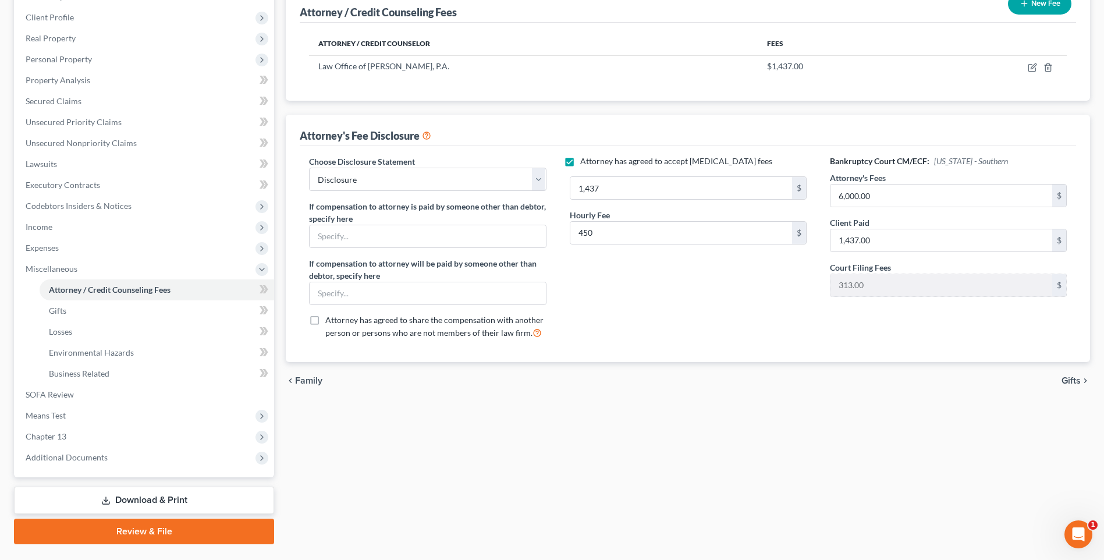
scroll to position [185, 0]
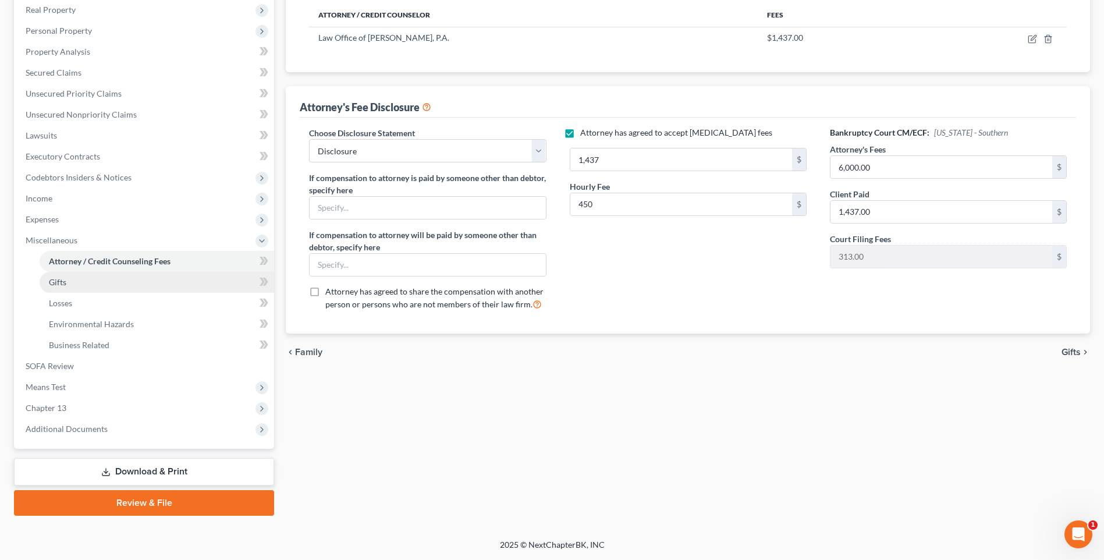
click at [161, 287] on link "Gifts" at bounding box center [157, 282] width 235 height 21
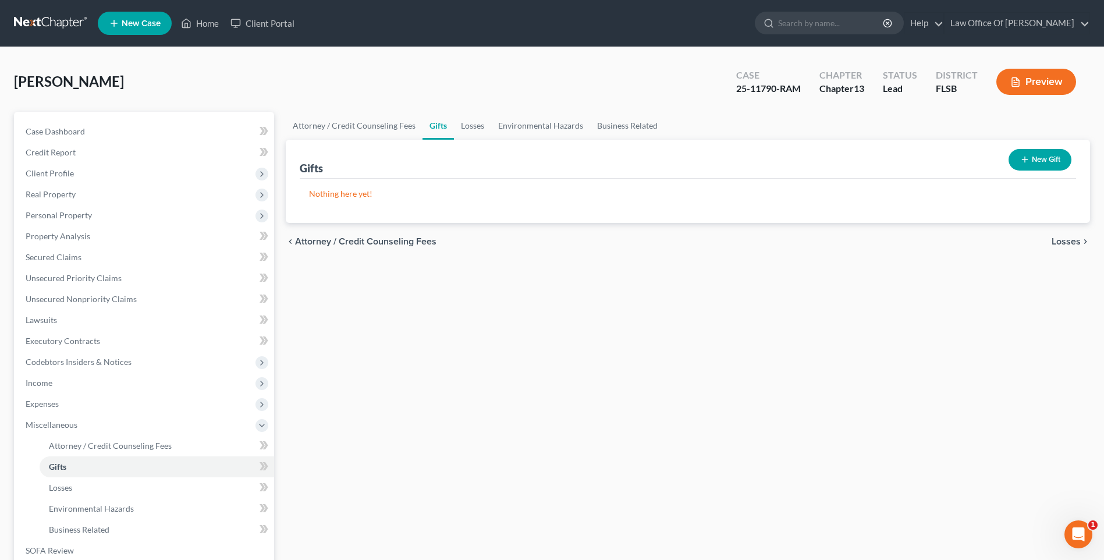
scroll to position [185, 0]
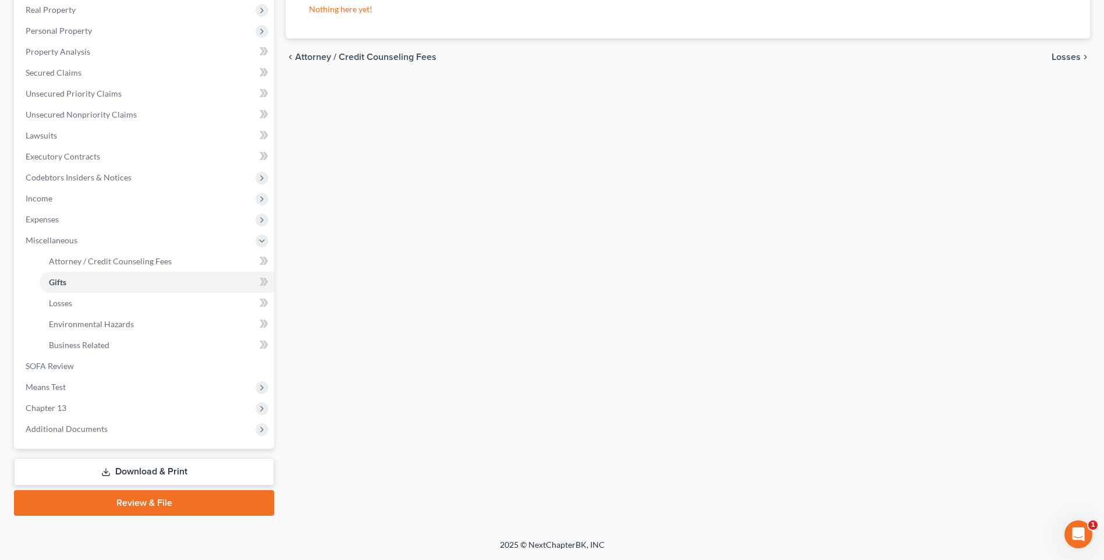
click at [142, 476] on link "Download & Print" at bounding box center [144, 471] width 260 height 27
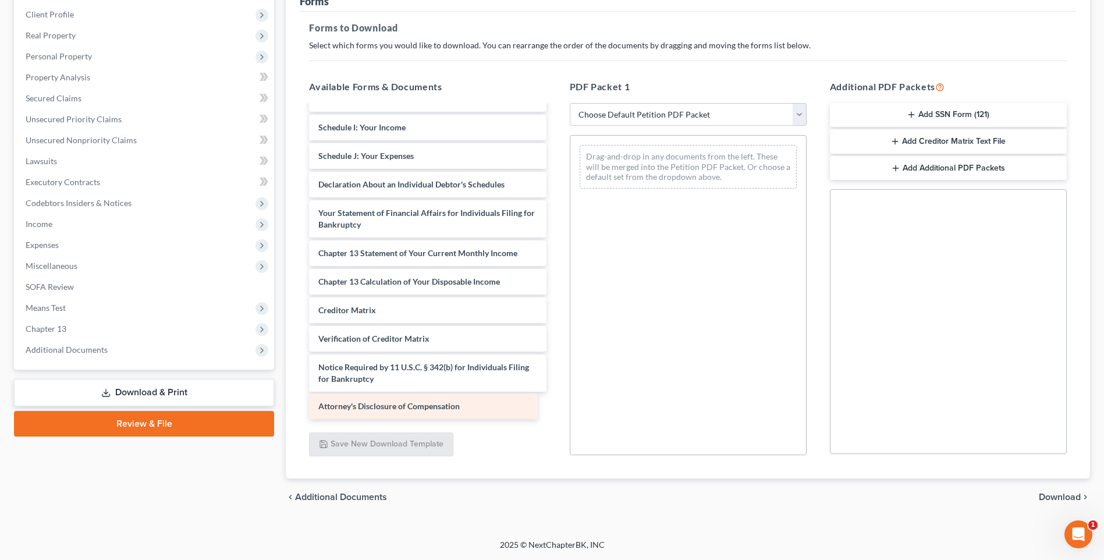
scroll to position [203, 0]
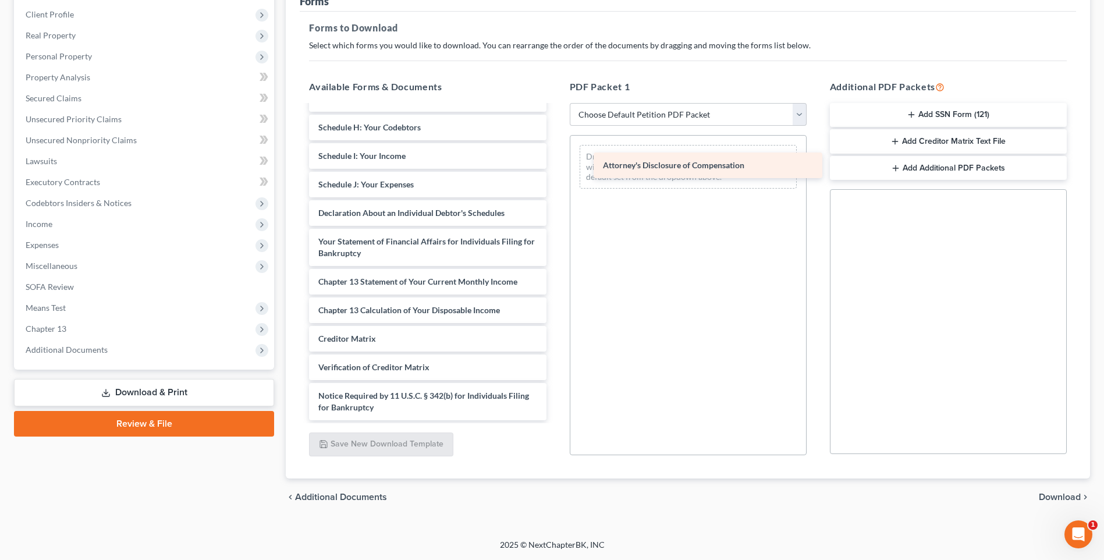
drag, startPoint x: 454, startPoint y: 420, endPoint x: 736, endPoint y: 172, distance: 375.3
click at [555, 172] on div "Attorney's Disclosure of Compensation Voluntary Petition for Individuals Filing…" at bounding box center [428, 161] width 256 height 517
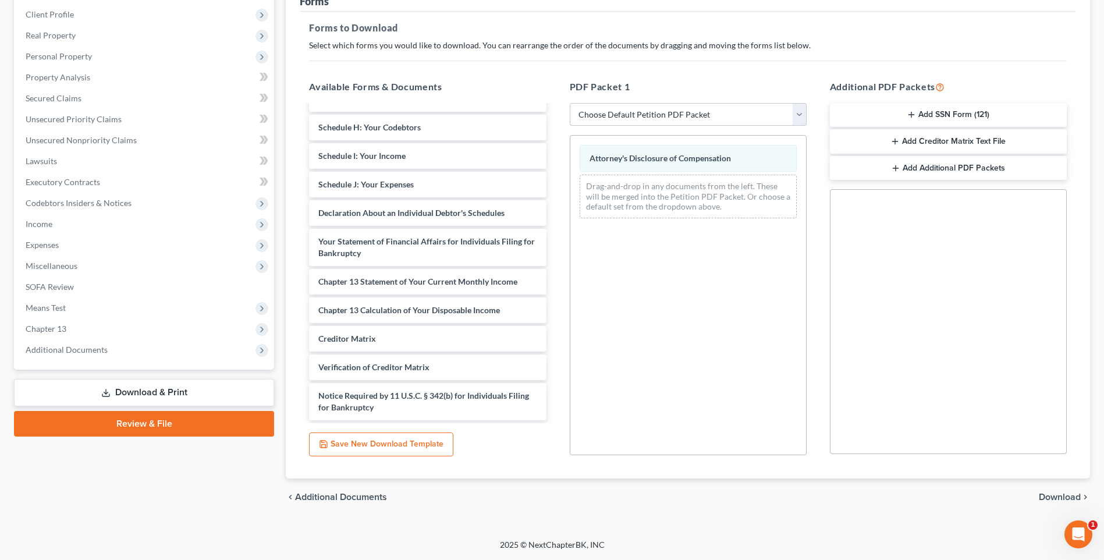
click at [757, 118] on select "Choose Default Petition PDF Packet Complete Bankruptcy Petition (all forms and …" at bounding box center [688, 114] width 237 height 23
select select "2"
click at [570, 103] on select "Choose Default Petition PDF Packet Complete Bankruptcy Petition (all forms and …" at bounding box center [688, 114] width 237 height 23
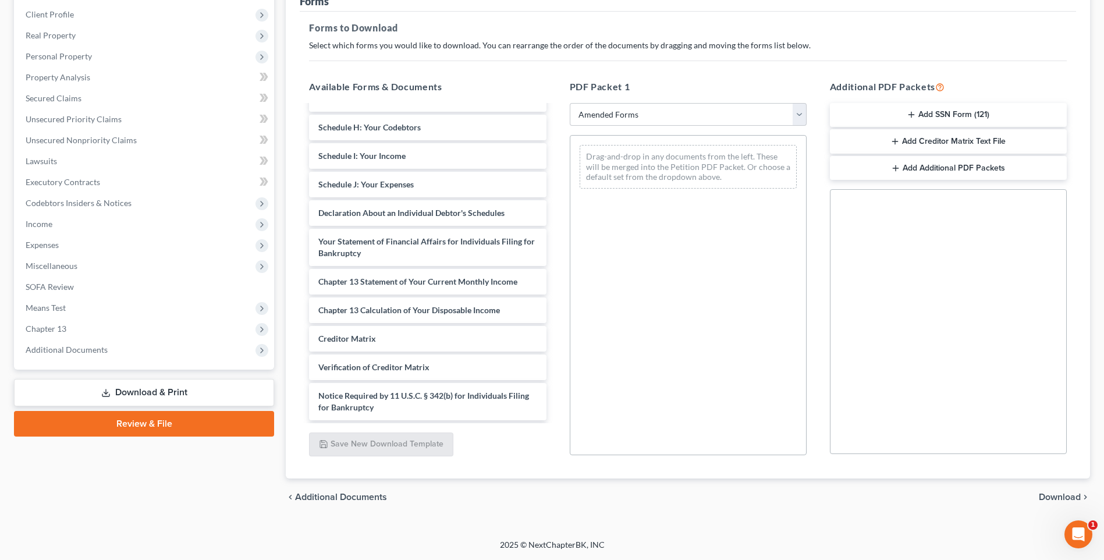
click at [1053, 494] on span "Download" at bounding box center [1060, 496] width 42 height 9
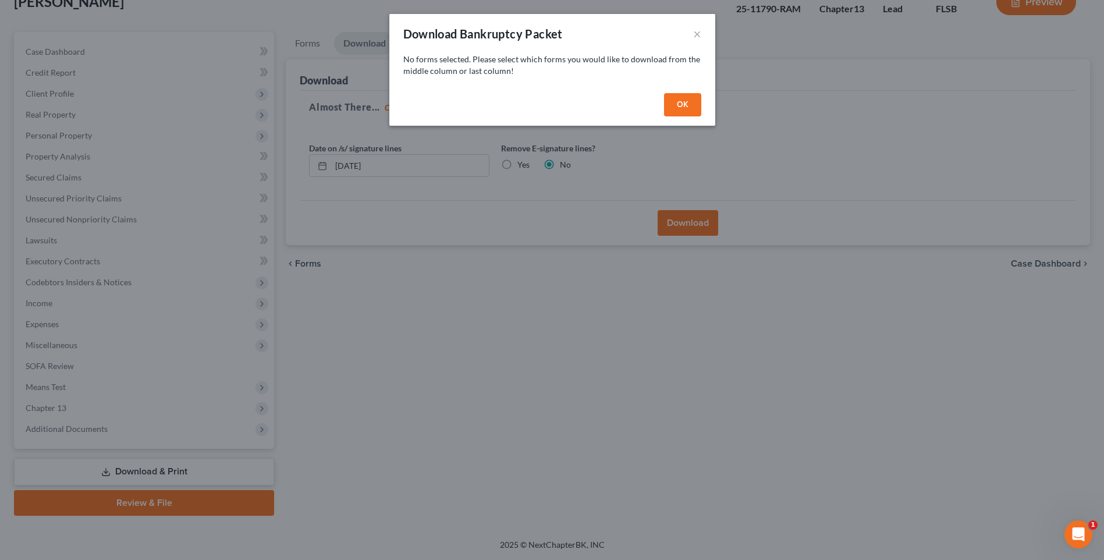
scroll to position [80, 0]
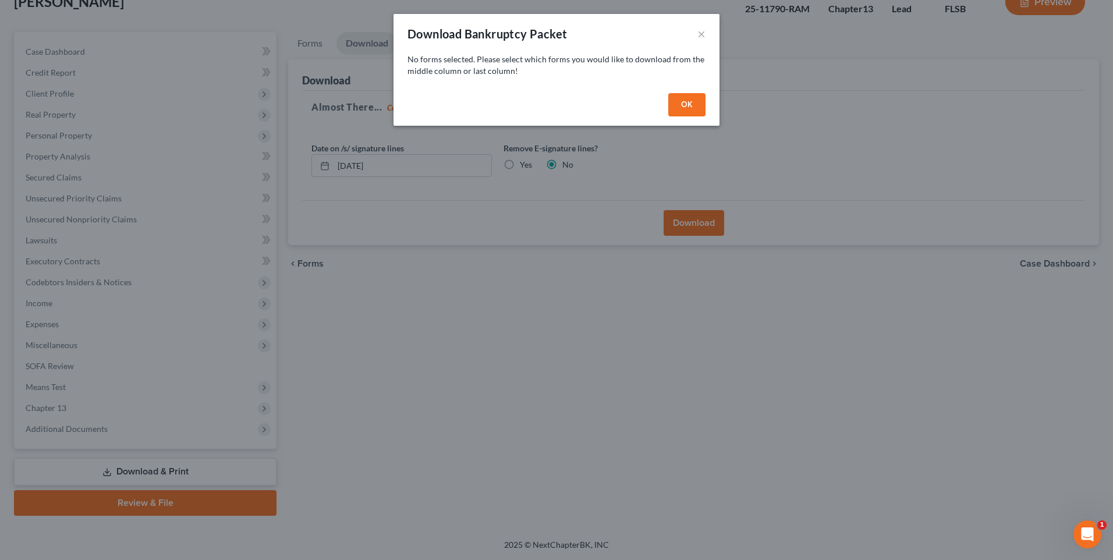
drag, startPoint x: 667, startPoint y: 81, endPoint x: 683, endPoint y: 91, distance: 19.4
click at [683, 91] on div "Download Bankruptcy Packet × No forms selected. Please select which forms you w…" at bounding box center [556, 70] width 326 height 112
click at [685, 100] on button "OK" at bounding box center [686, 104] width 37 height 23
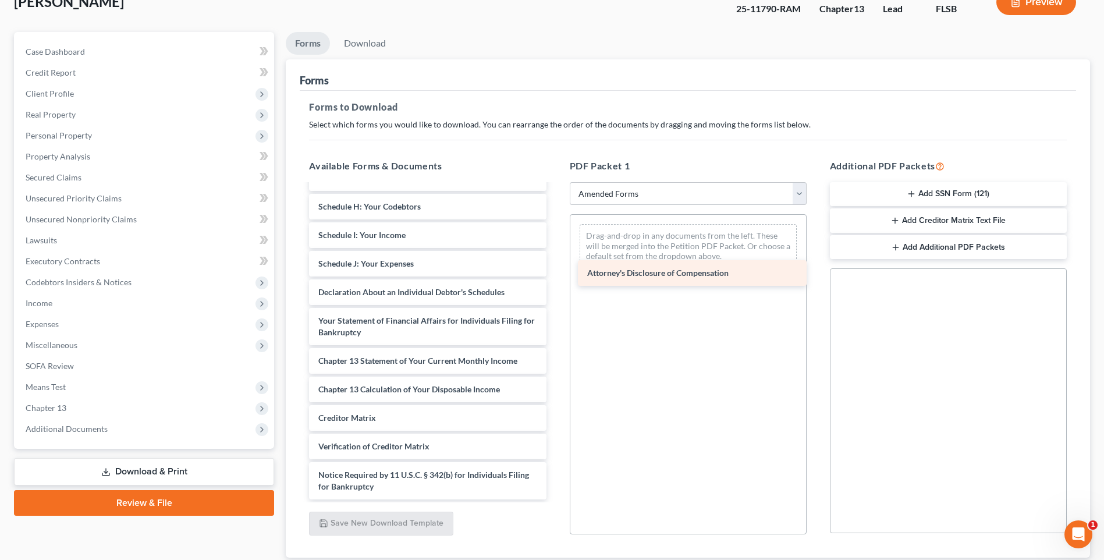
scroll to position [203, 0]
drag, startPoint x: 425, startPoint y: 488, endPoint x: 696, endPoint y: 274, distance: 345.1
click at [555, 274] on div "Attorney's Disclosure of Compensation Voluntary Petition for Individuals Filing…" at bounding box center [428, 241] width 256 height 517
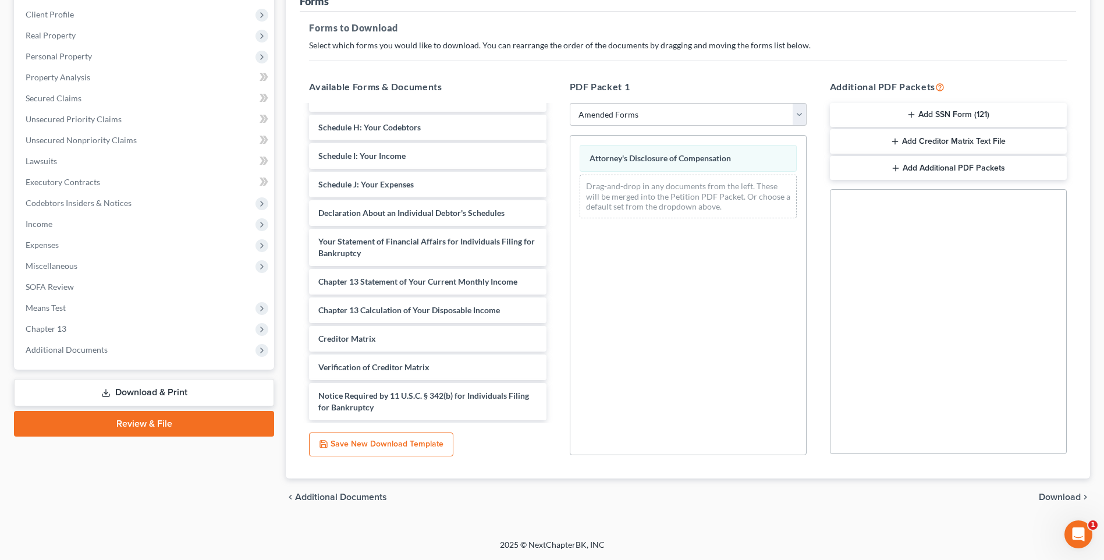
click at [1055, 502] on span "Download" at bounding box center [1060, 496] width 42 height 9
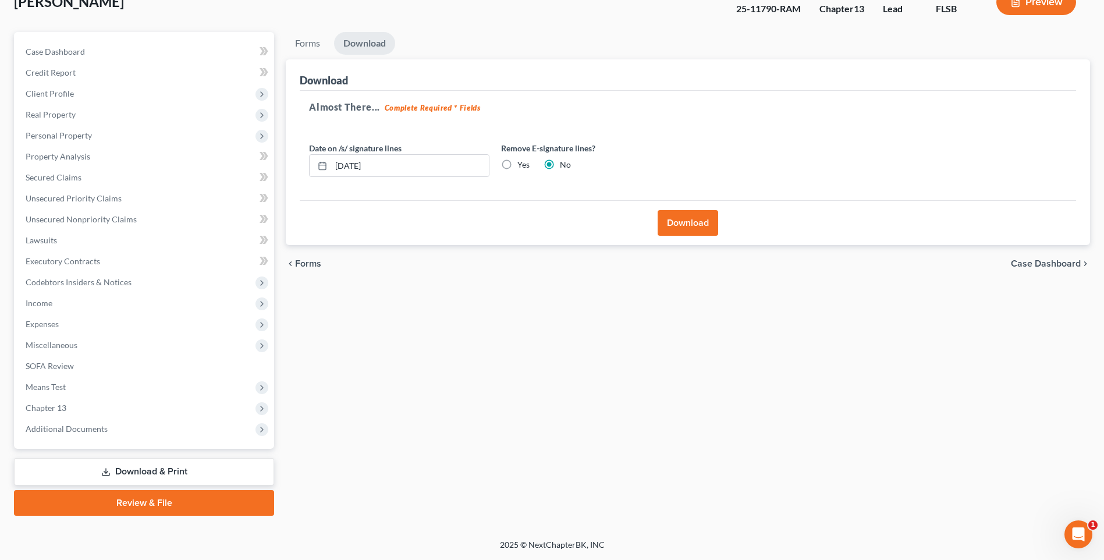
scroll to position [80, 0]
click at [686, 226] on button "Download" at bounding box center [688, 223] width 61 height 26
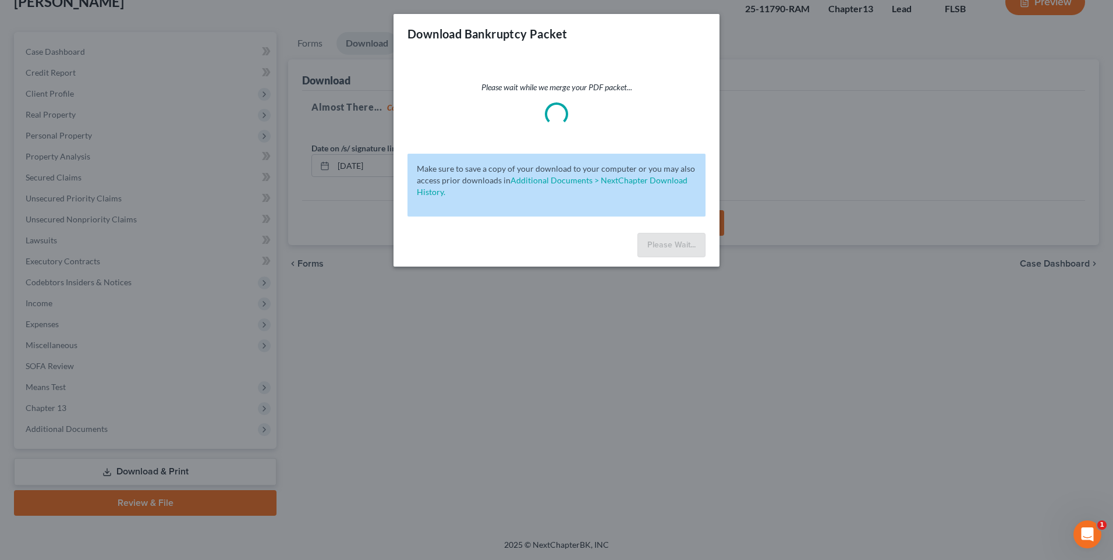
click at [686, 226] on div "Please wait while we merge your PDF packet... Make sure to save a copy of your …" at bounding box center [556, 141] width 326 height 175
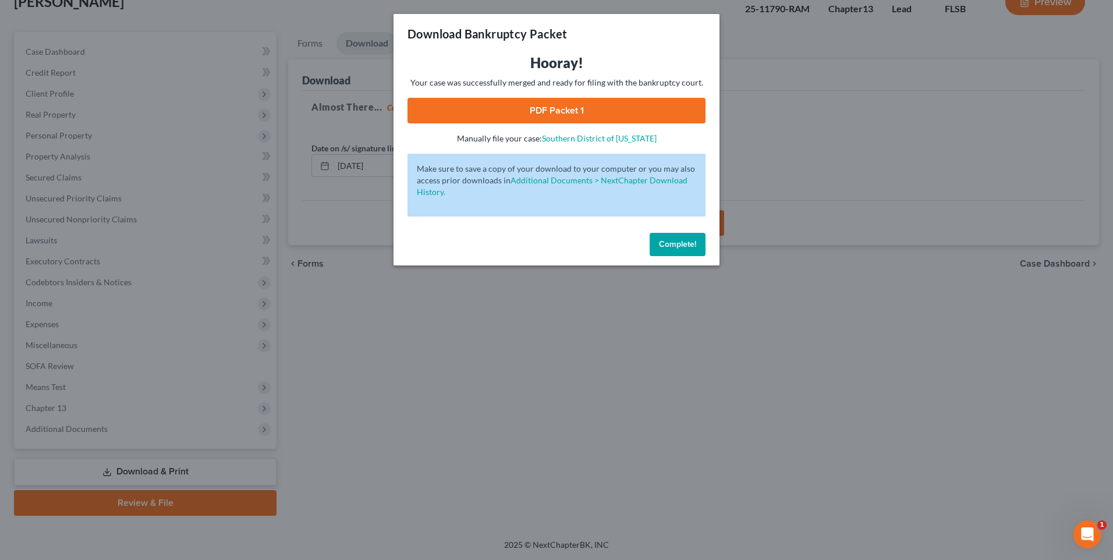
click at [559, 103] on link "PDF Packet 1" at bounding box center [556, 111] width 298 height 26
click at [683, 244] on span "Complete!" at bounding box center [677, 244] width 37 height 10
